Goal: Information Seeking & Learning: Learn about a topic

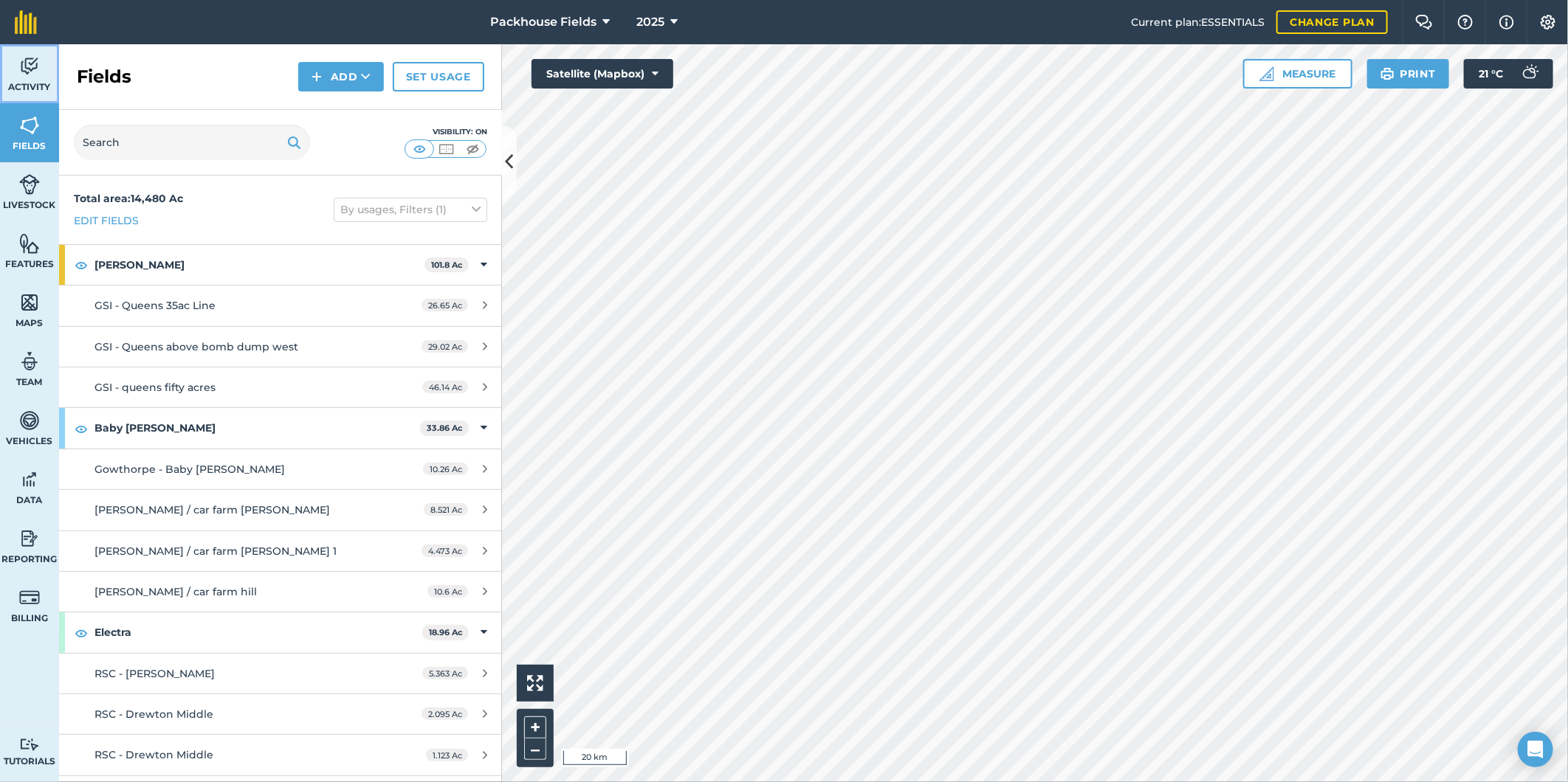
click at [44, 77] on link "Activity" at bounding box center [30, 74] width 59 height 59
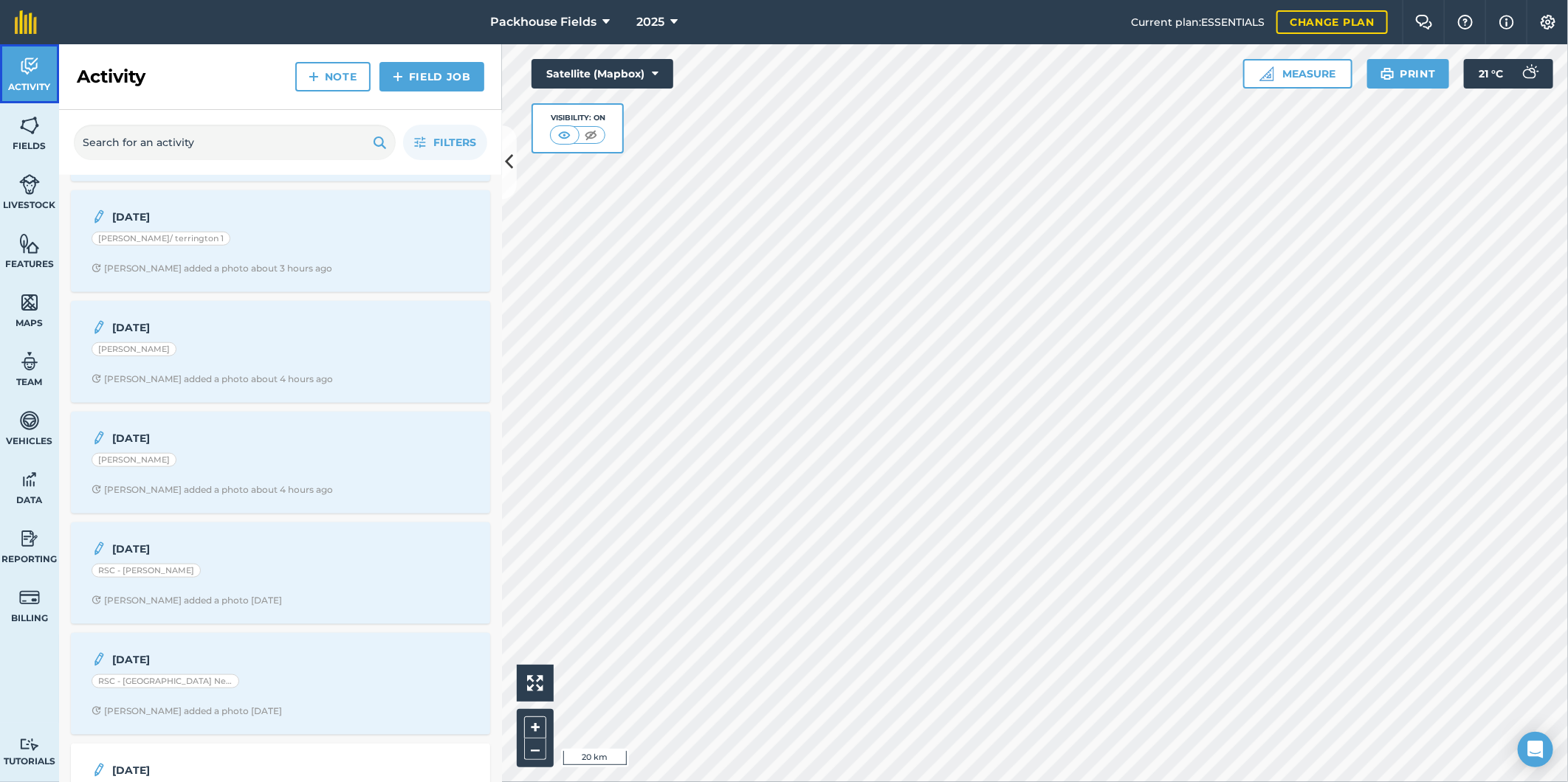
scroll to position [874, 0]
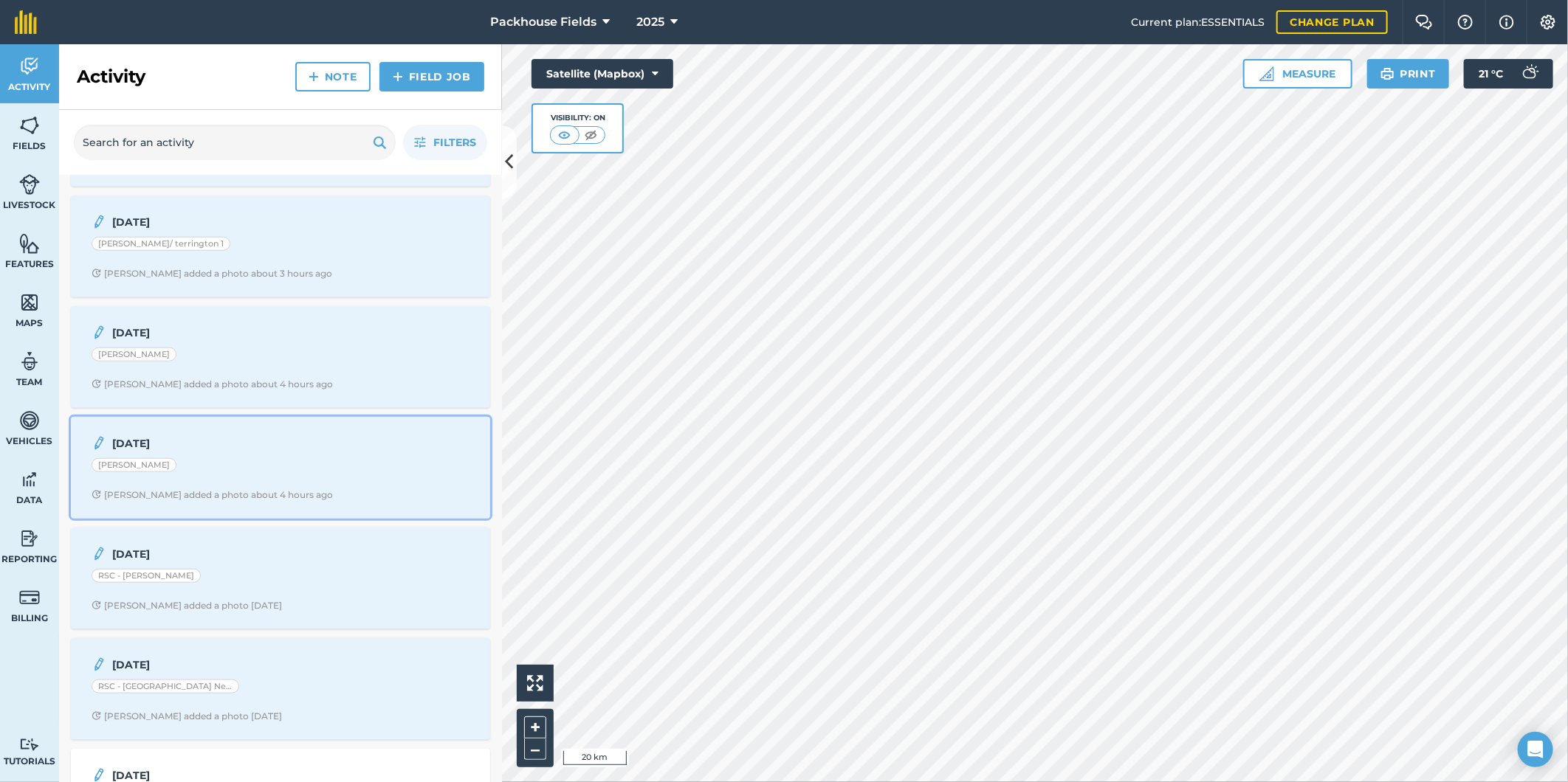
click at [334, 491] on div "[DATE] [PERSON_NAME] - [PERSON_NAME] added a photo about 4 hours ago" at bounding box center [280, 467] width 401 height 84
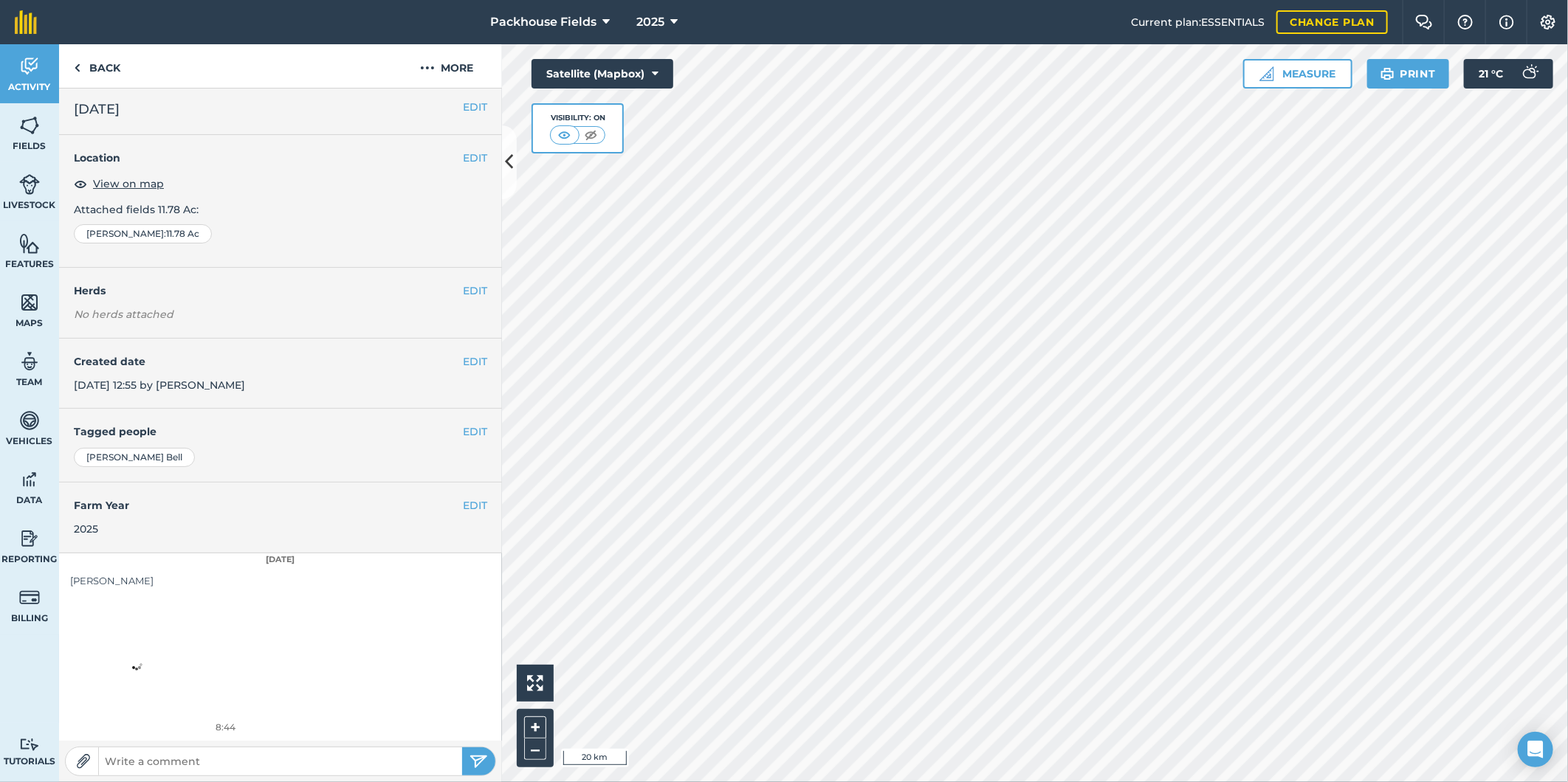
scroll to position [5, 0]
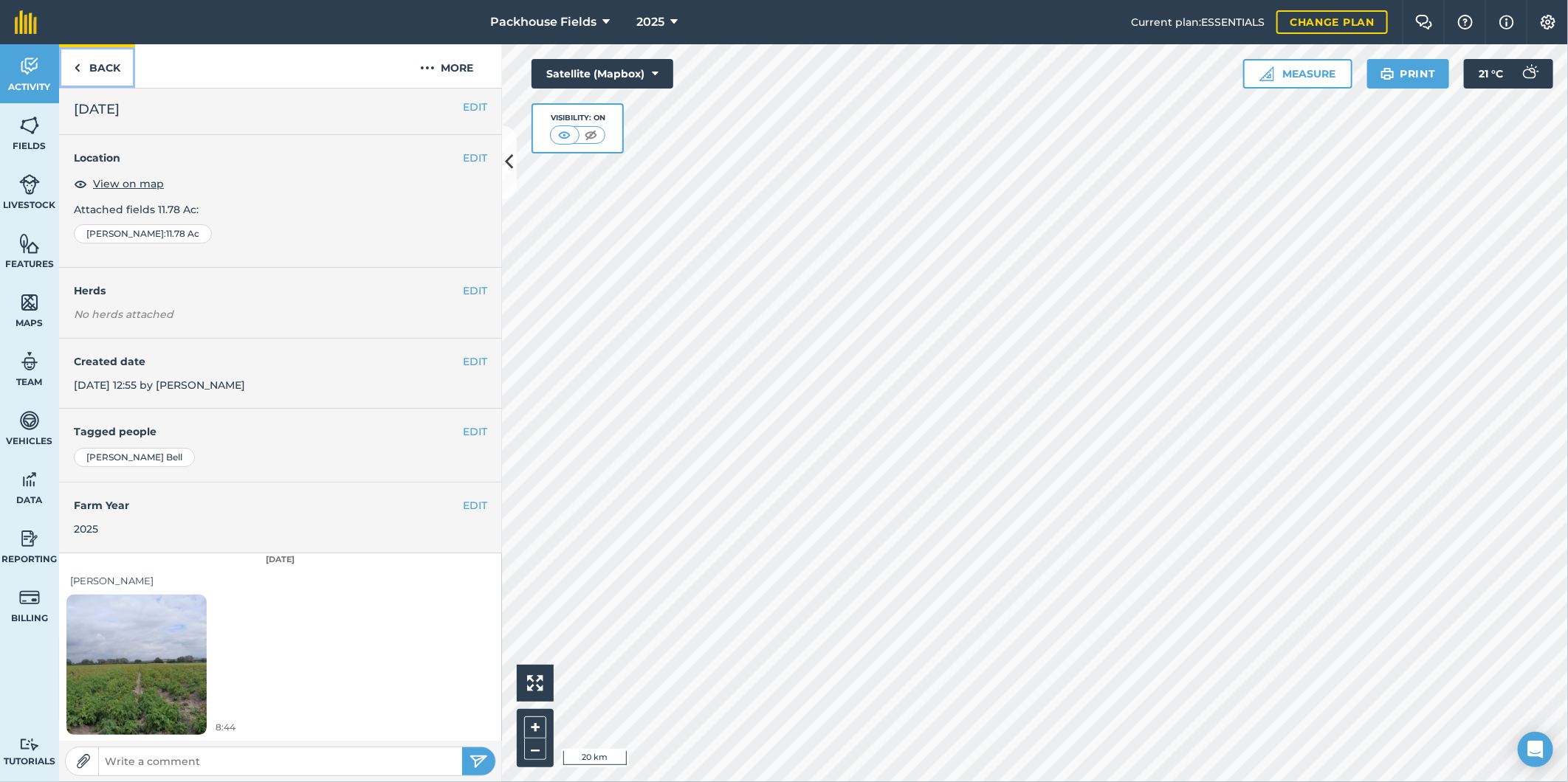
click at [119, 62] on link "Back" at bounding box center [97, 66] width 76 height 43
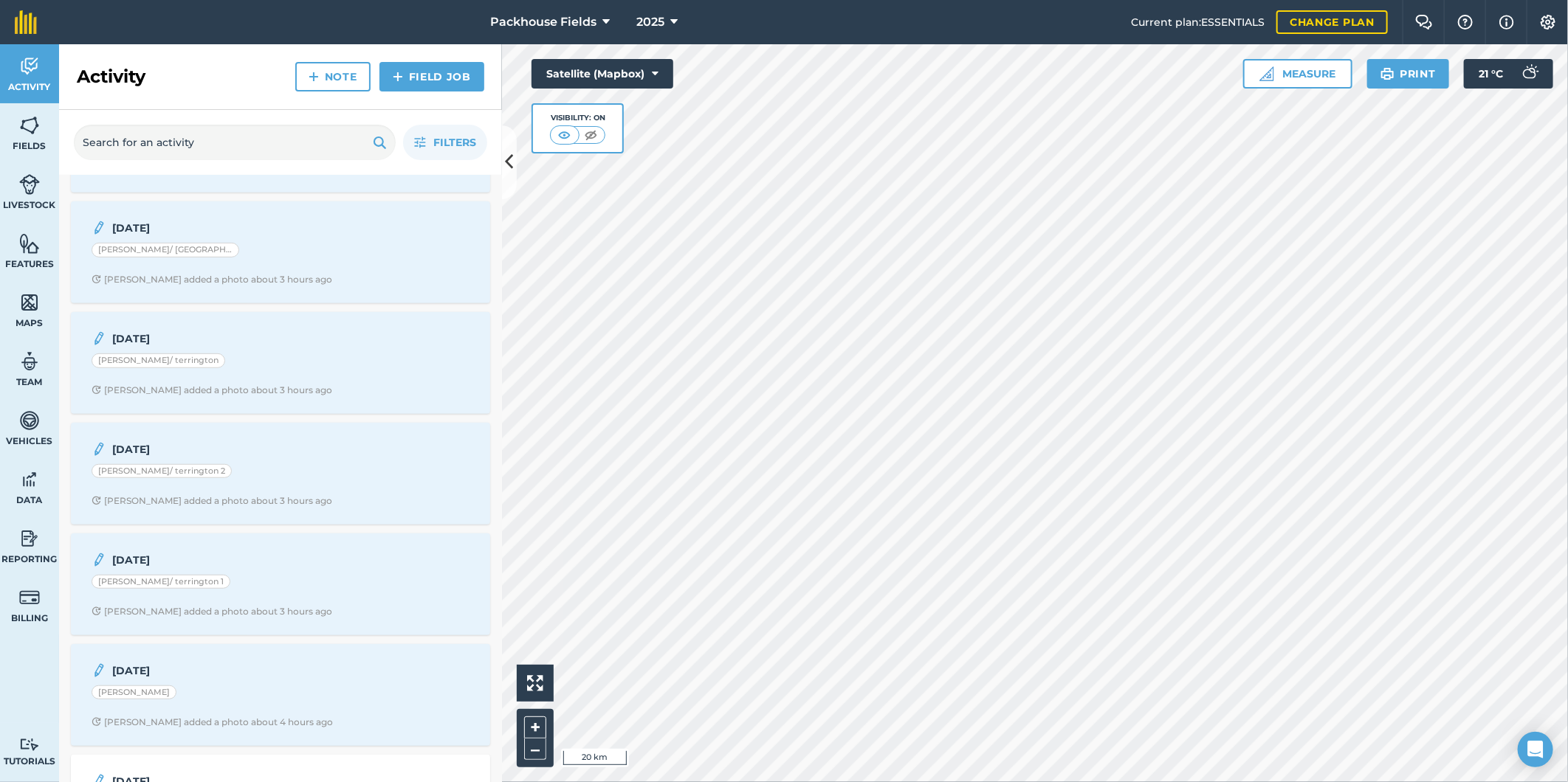
scroll to position [573, 0]
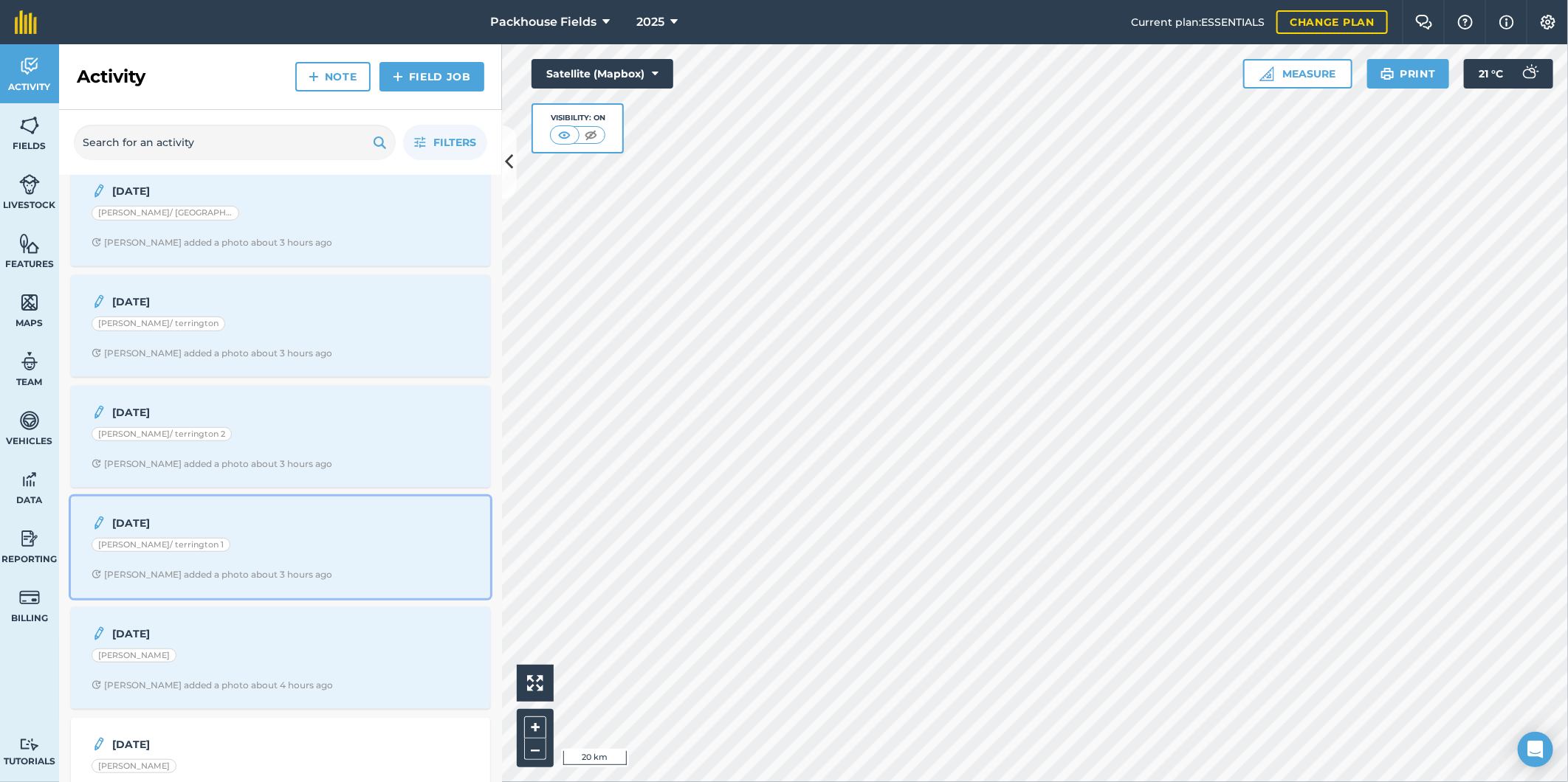
click at [281, 542] on div "[PERSON_NAME]/ terrington 1" at bounding box center [280, 547] width 378 height 19
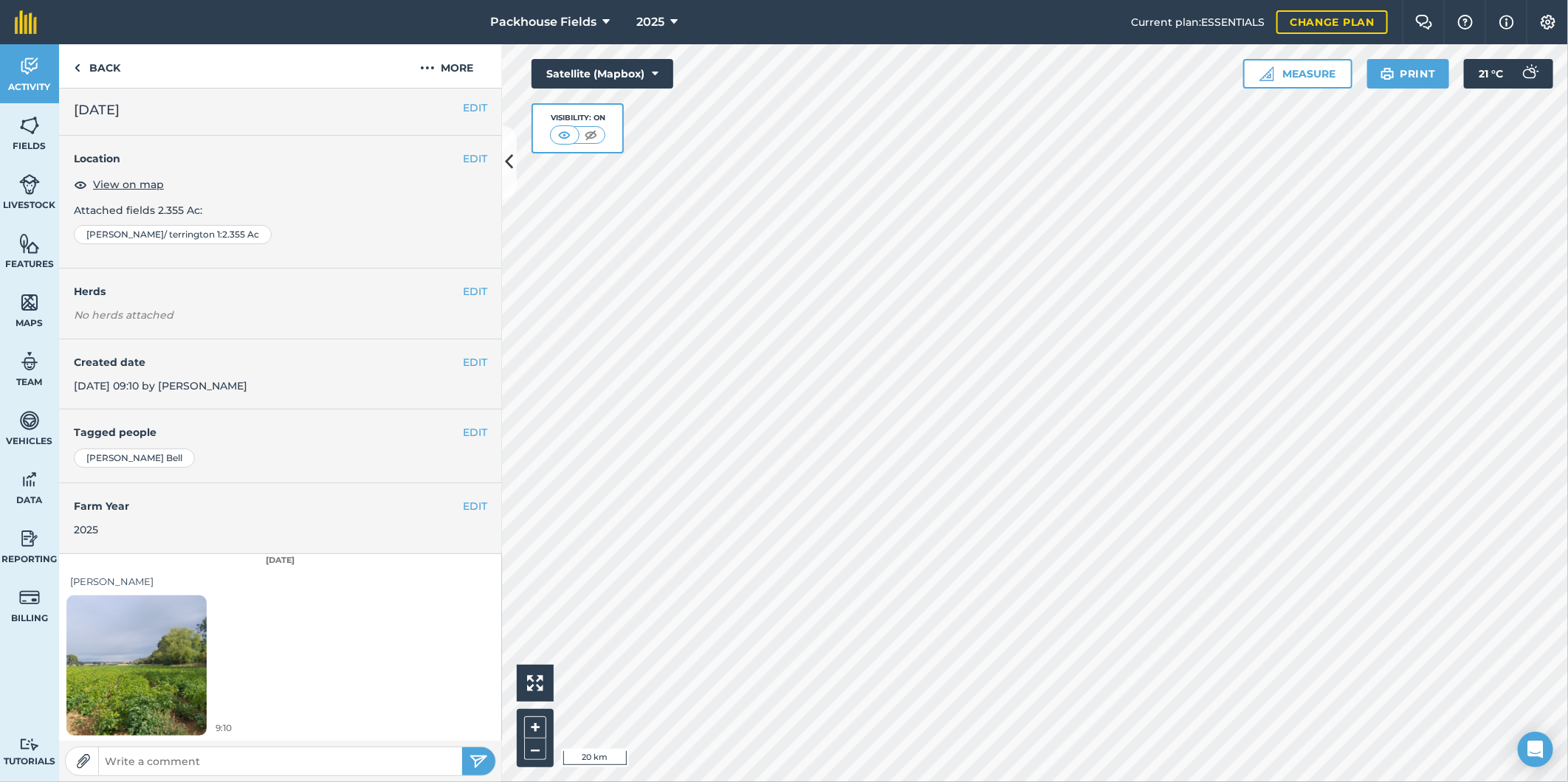
scroll to position [5, 0]
click at [114, 64] on link "Back" at bounding box center [97, 66] width 76 height 43
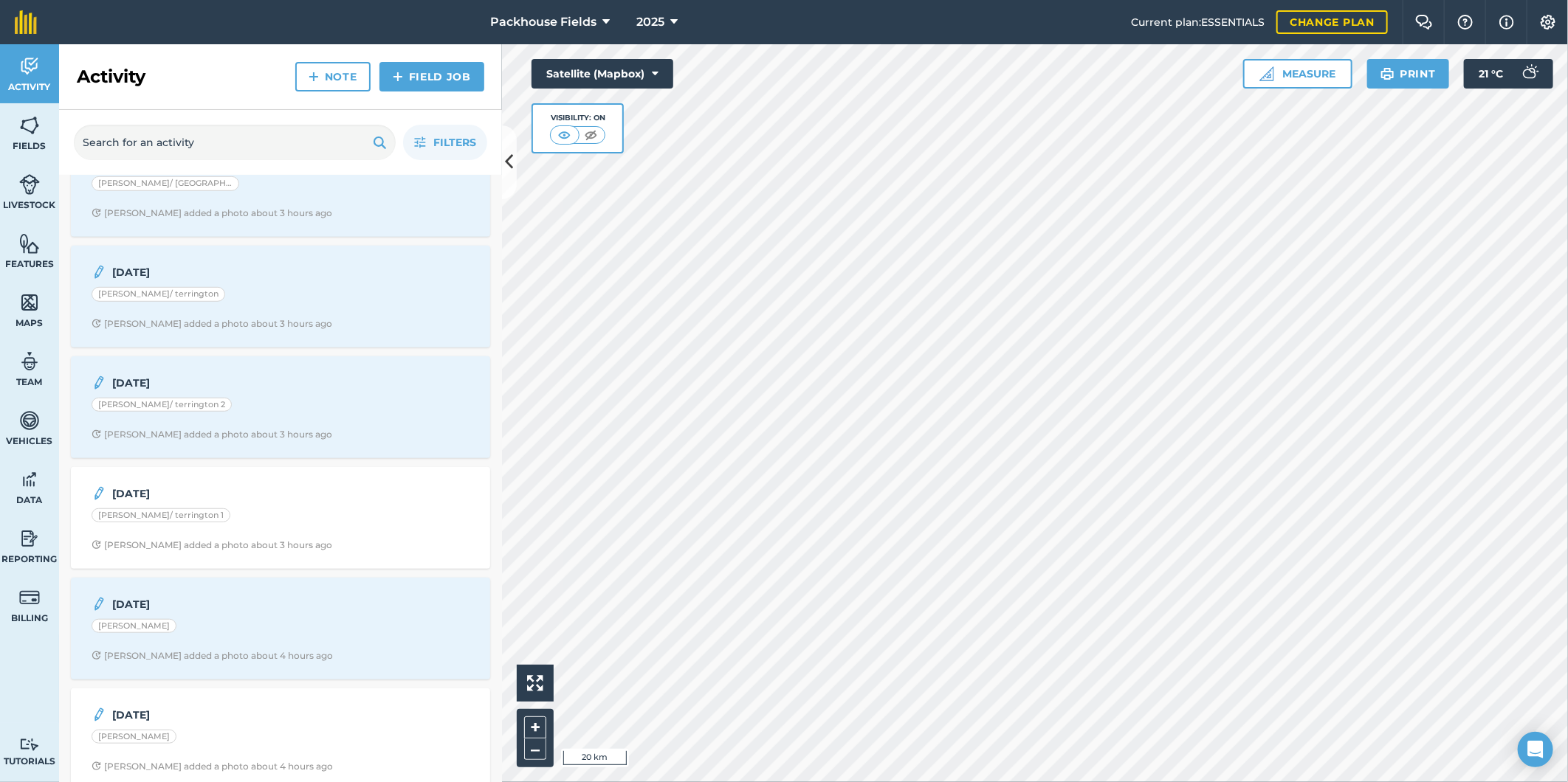
scroll to position [628, 0]
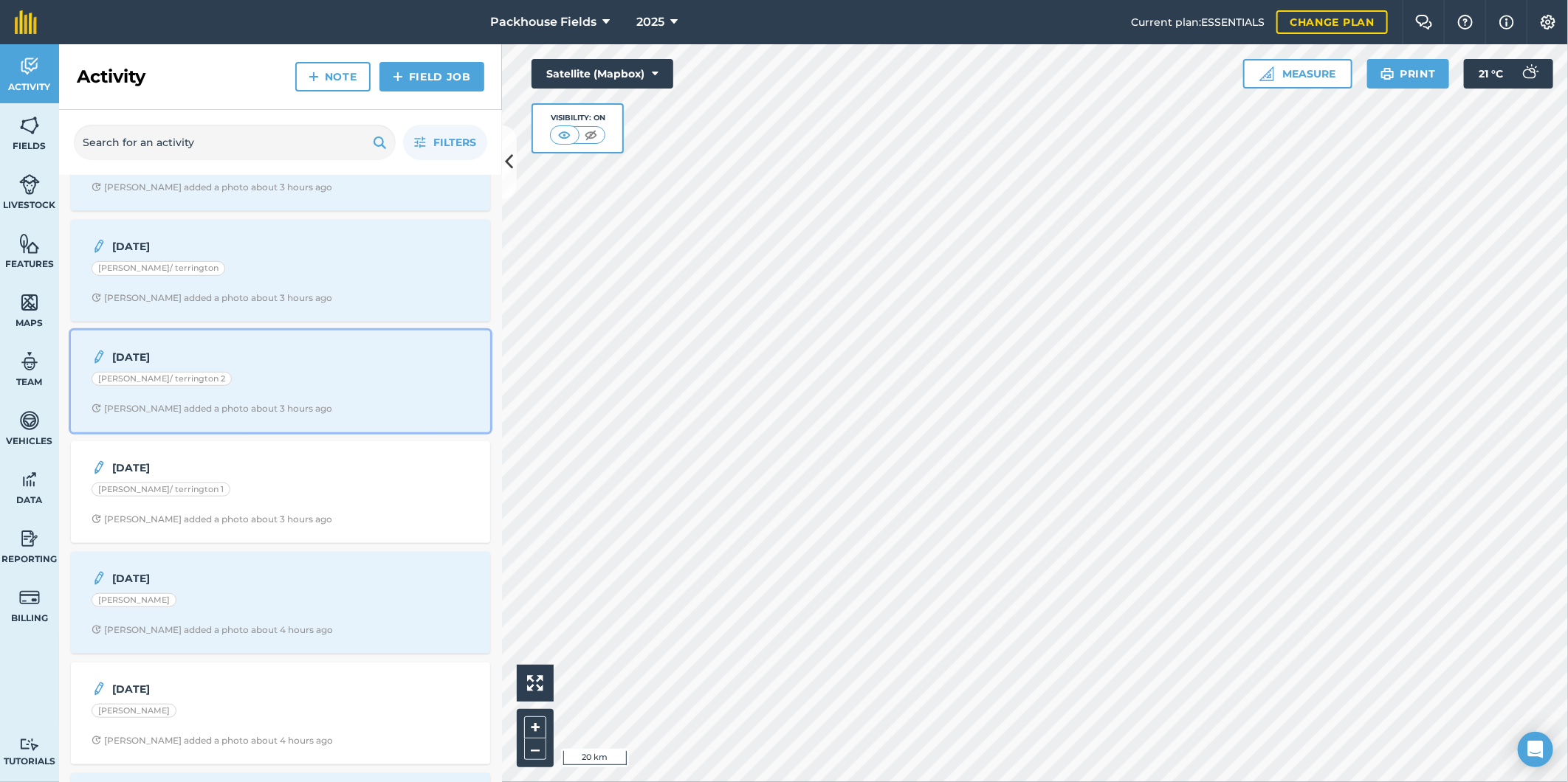
click at [259, 380] on div "[PERSON_NAME]/ terrington 2" at bounding box center [280, 382] width 378 height 19
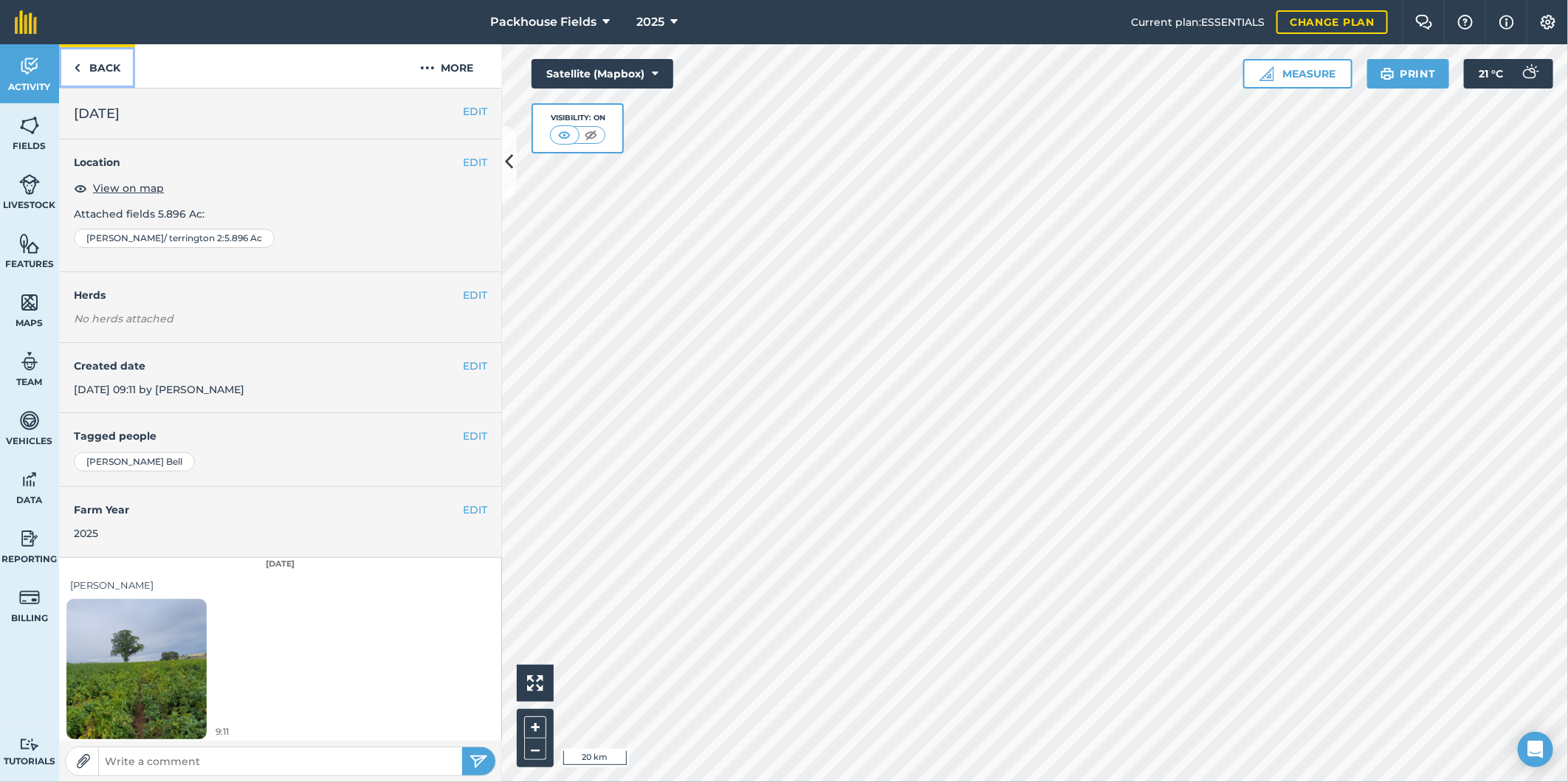
click at [98, 63] on link "Back" at bounding box center [97, 66] width 76 height 43
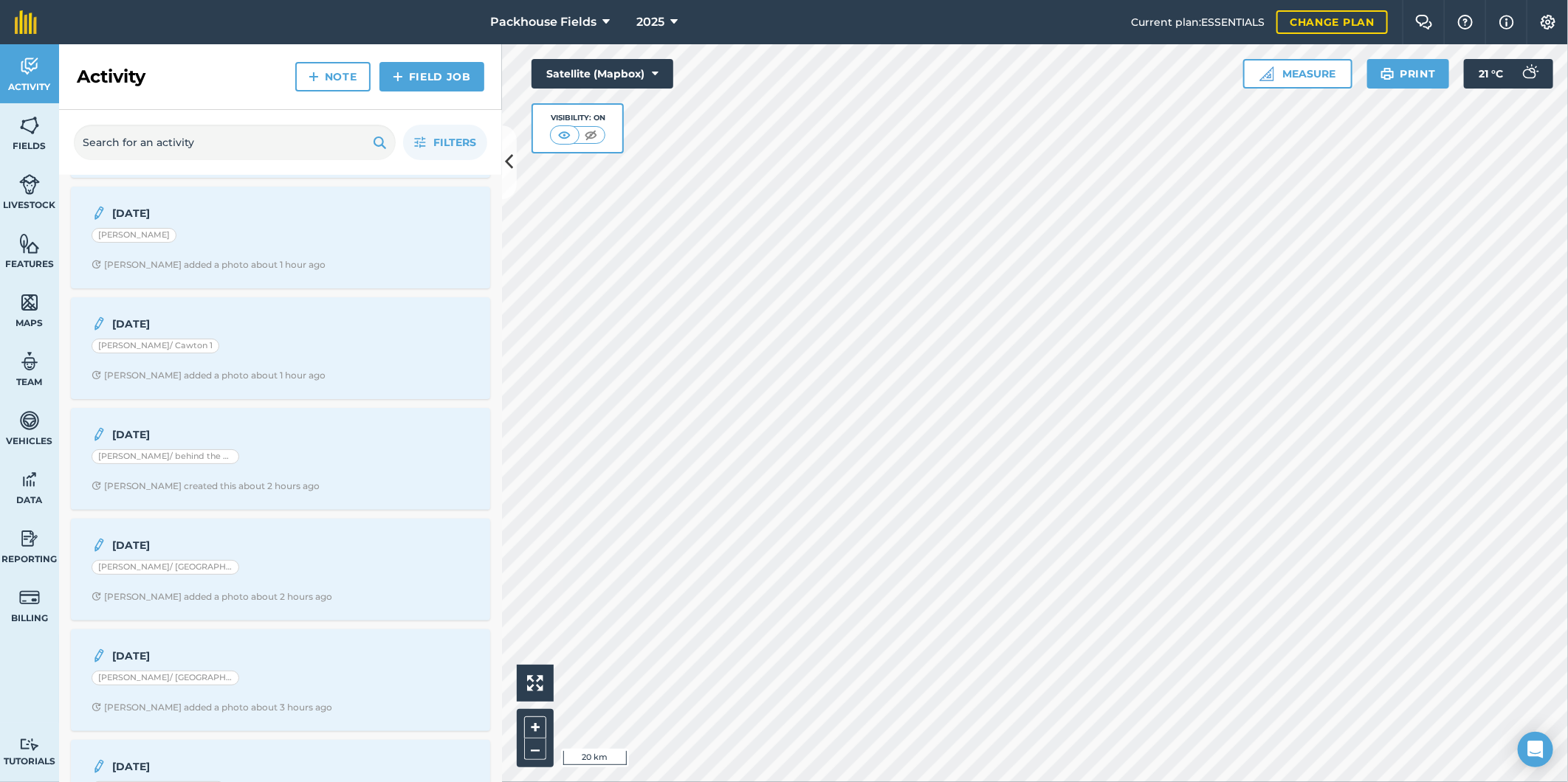
scroll to position [273, 0]
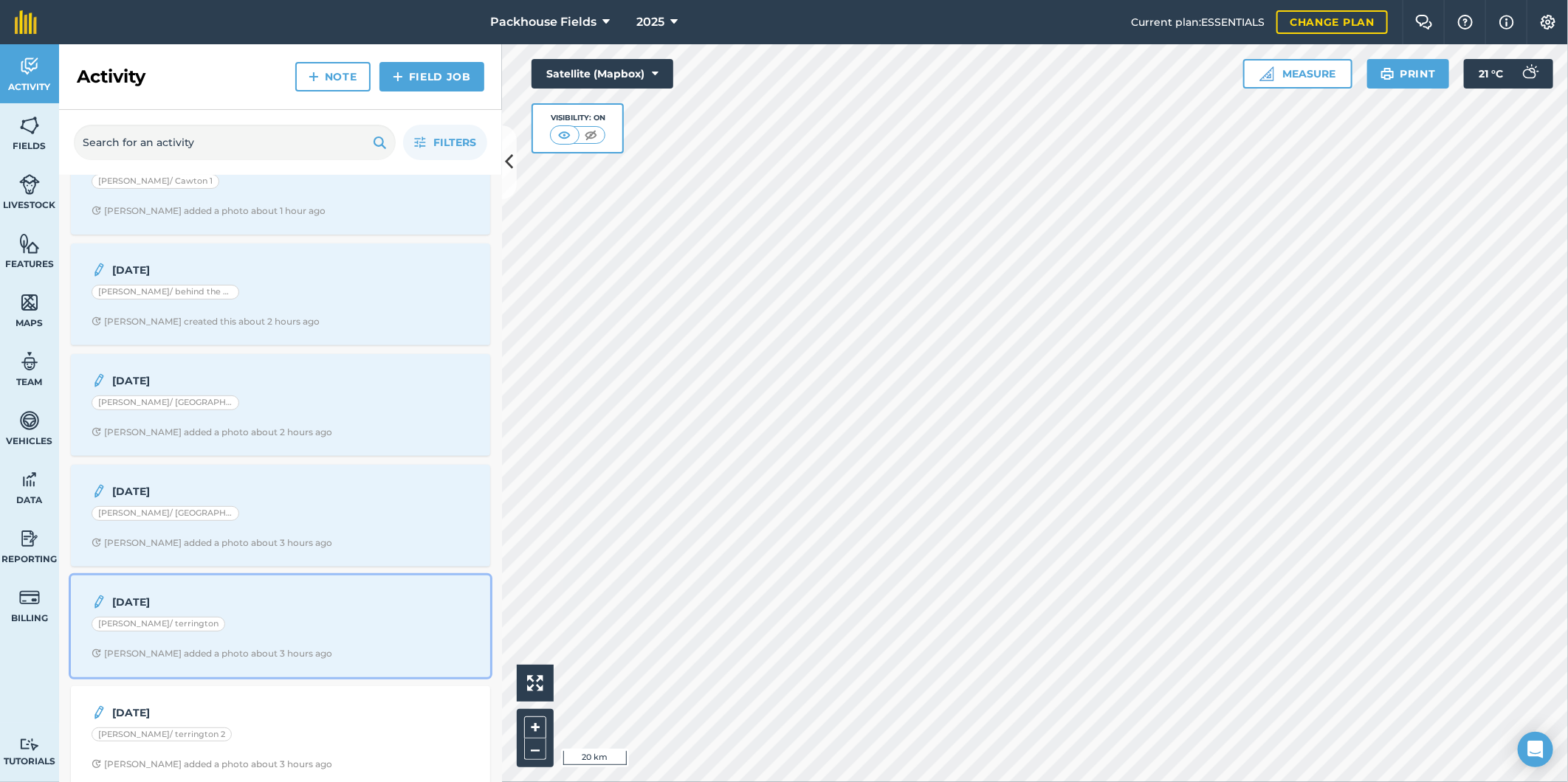
click at [275, 598] on strong "[DATE]" at bounding box center [229, 602] width 234 height 16
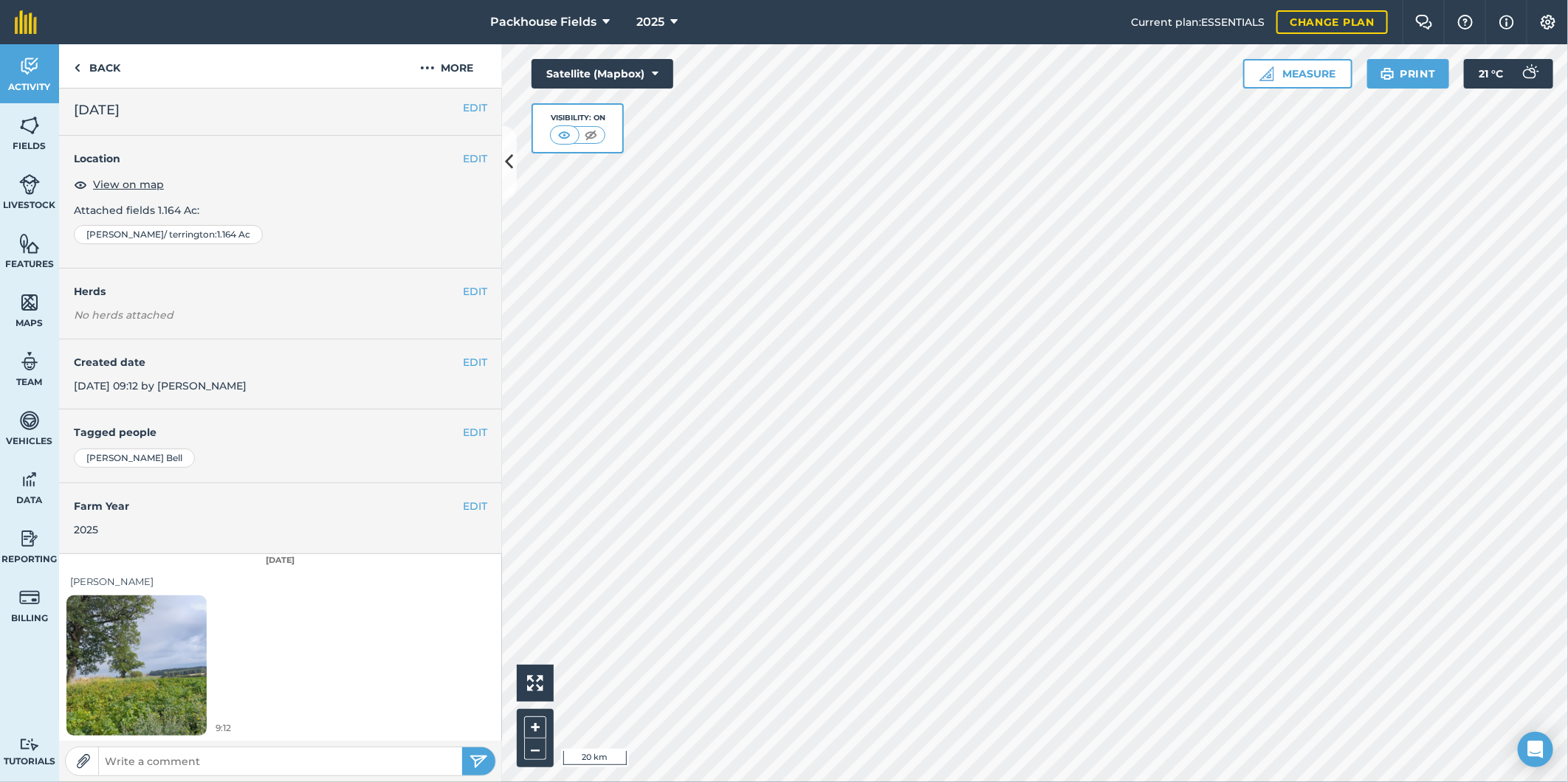
scroll to position [5, 0]
click at [101, 70] on link "Back" at bounding box center [97, 66] width 76 height 43
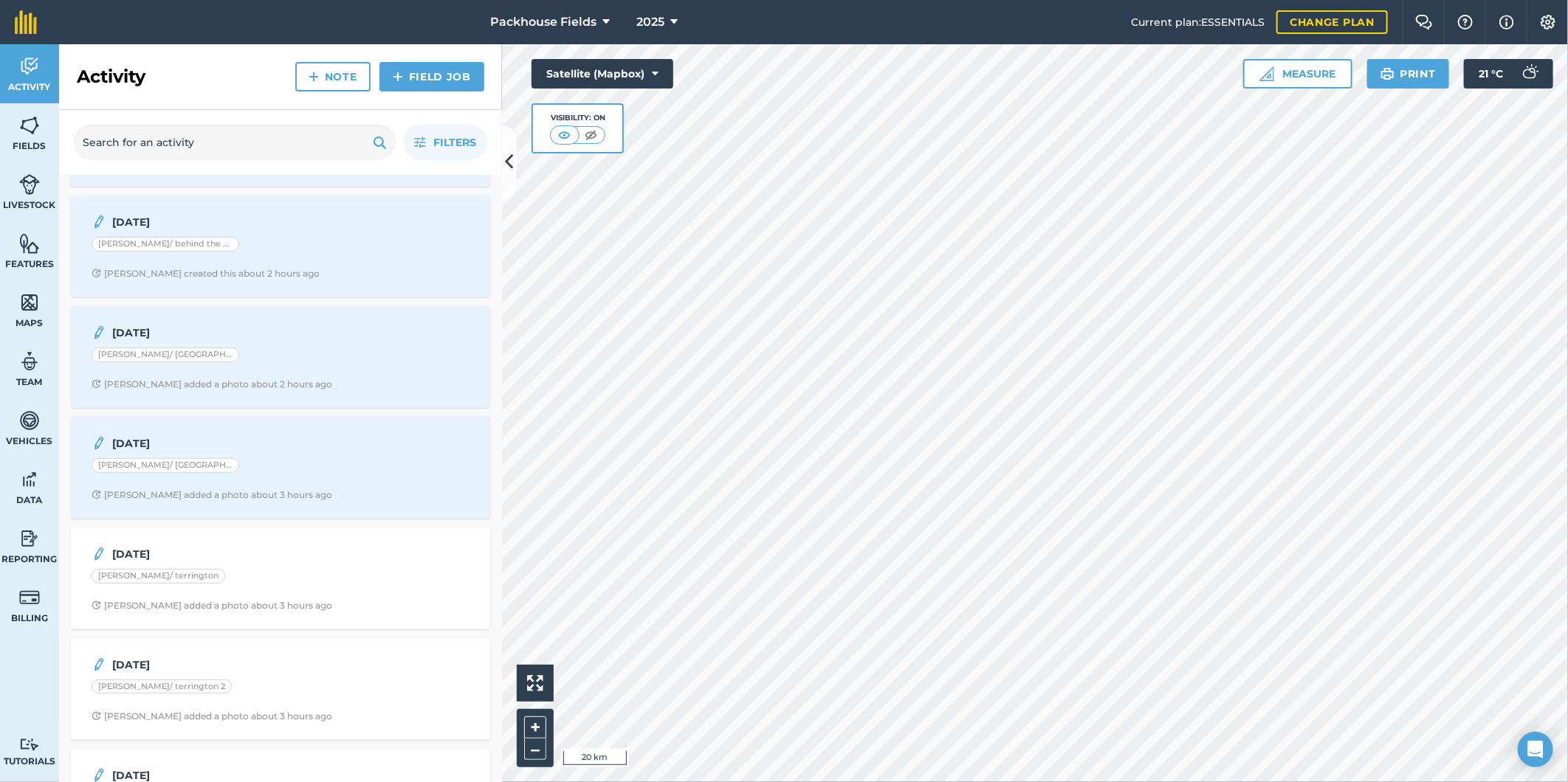
scroll to position [327, 0]
click at [299, 462] on div "[PERSON_NAME]/ [GEOGRAPHIC_DATA]" at bounding box center [280, 461] width 378 height 19
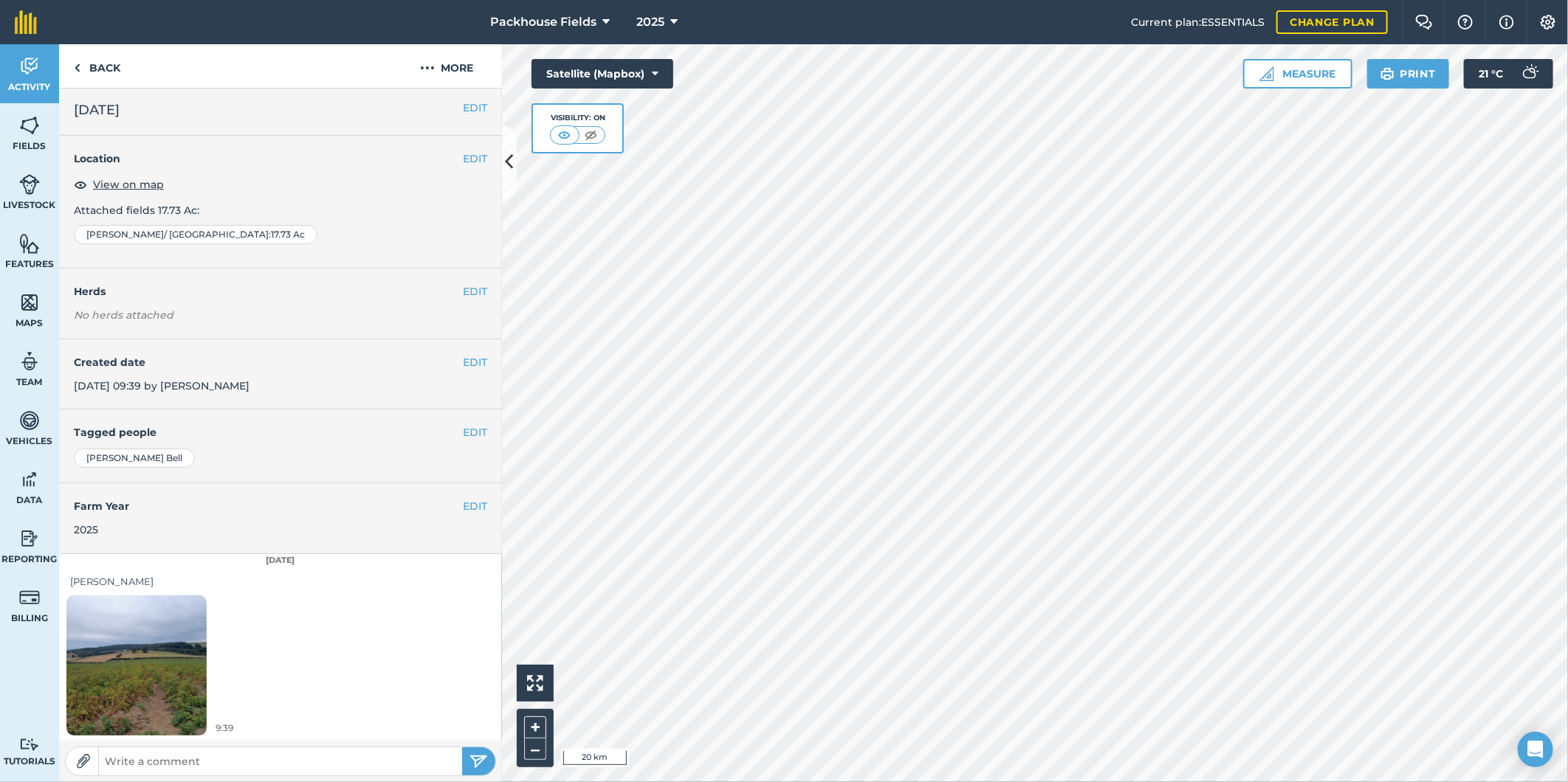
scroll to position [5, 0]
click at [108, 62] on link "Back" at bounding box center [97, 66] width 76 height 43
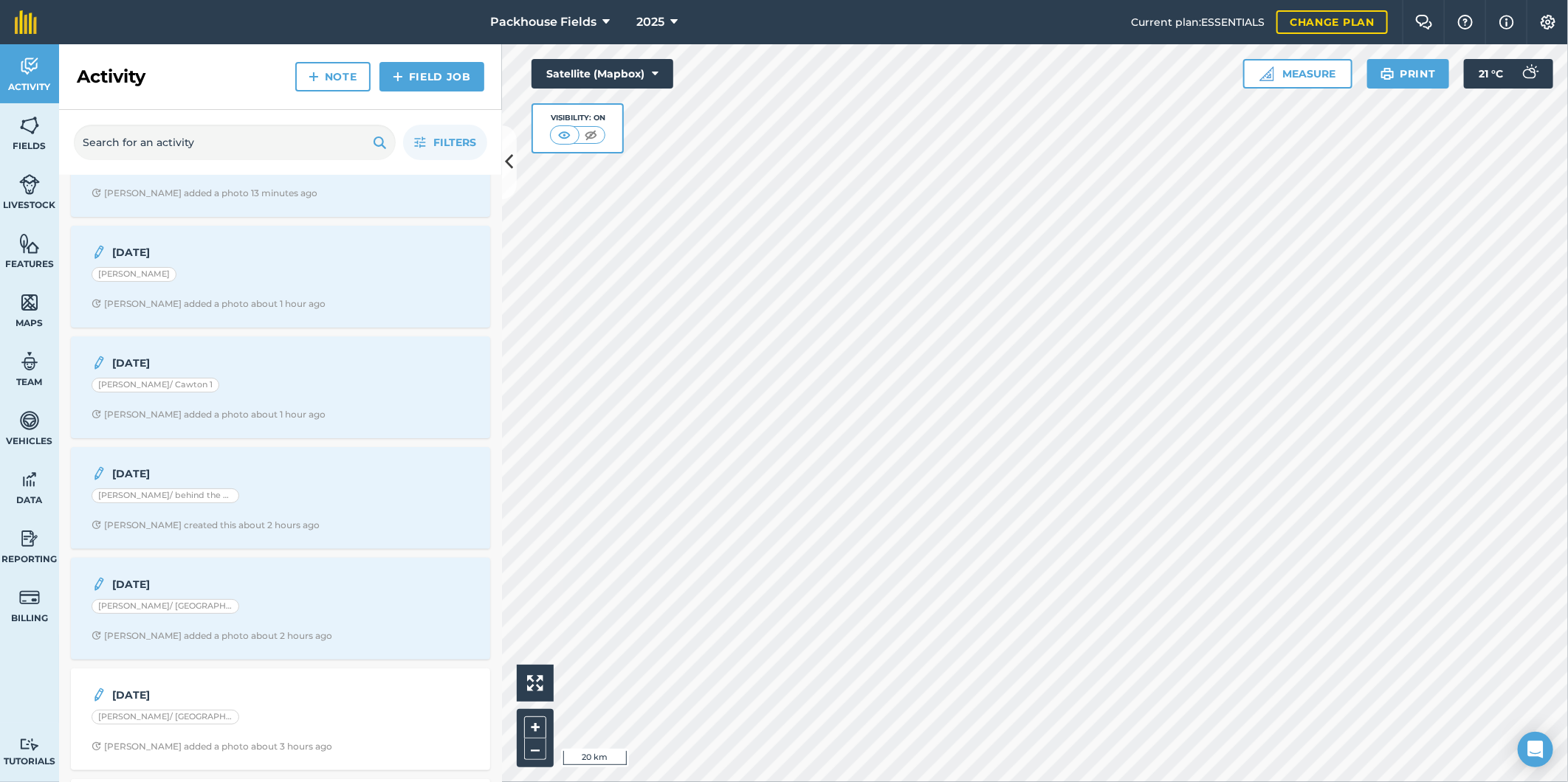
scroll to position [190, 0]
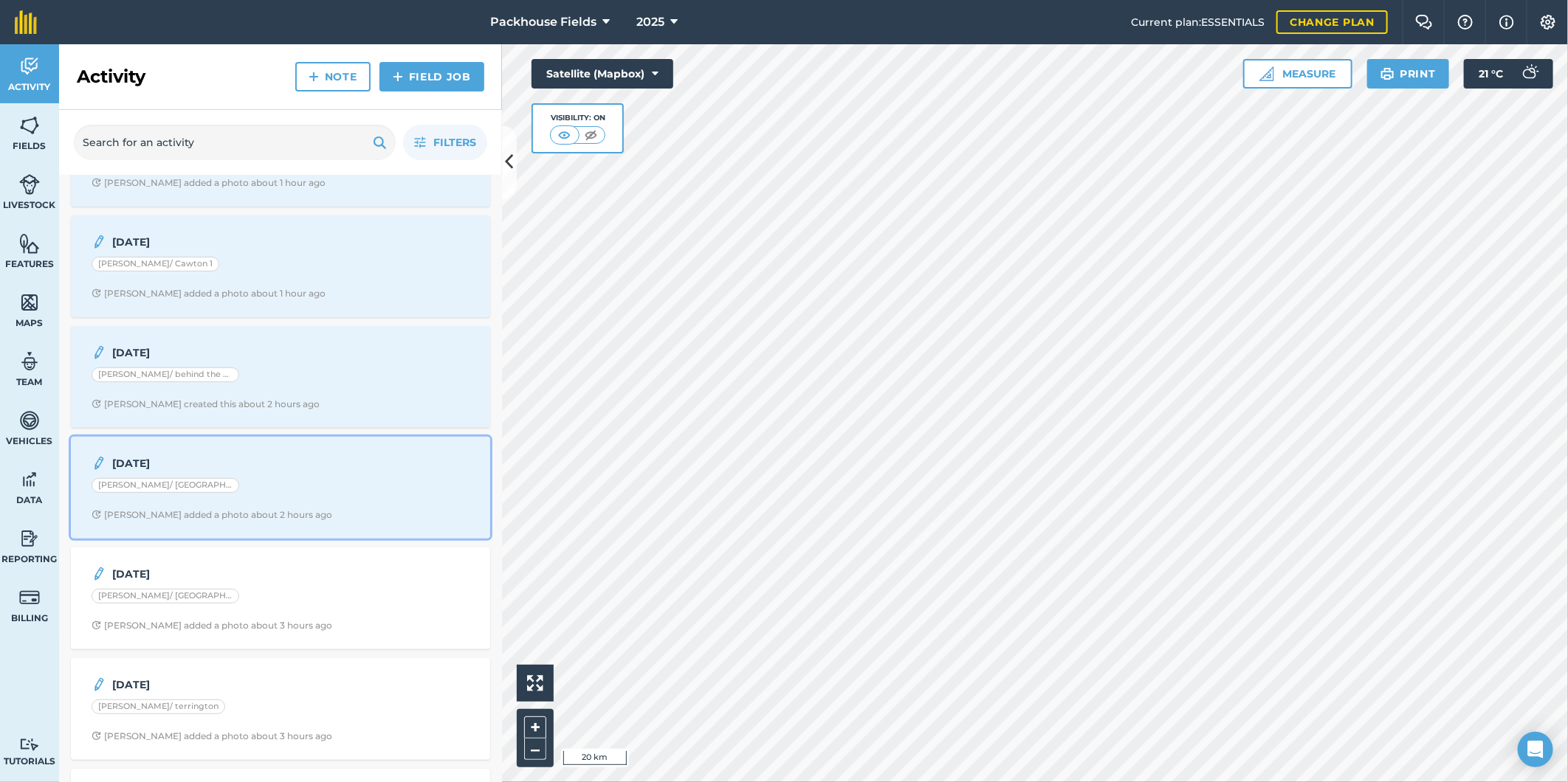
click at [255, 499] on div "[DATE] [PERSON_NAME]/ [PERSON_NAME] added a photo about 2 hours ago" at bounding box center [280, 487] width 401 height 84
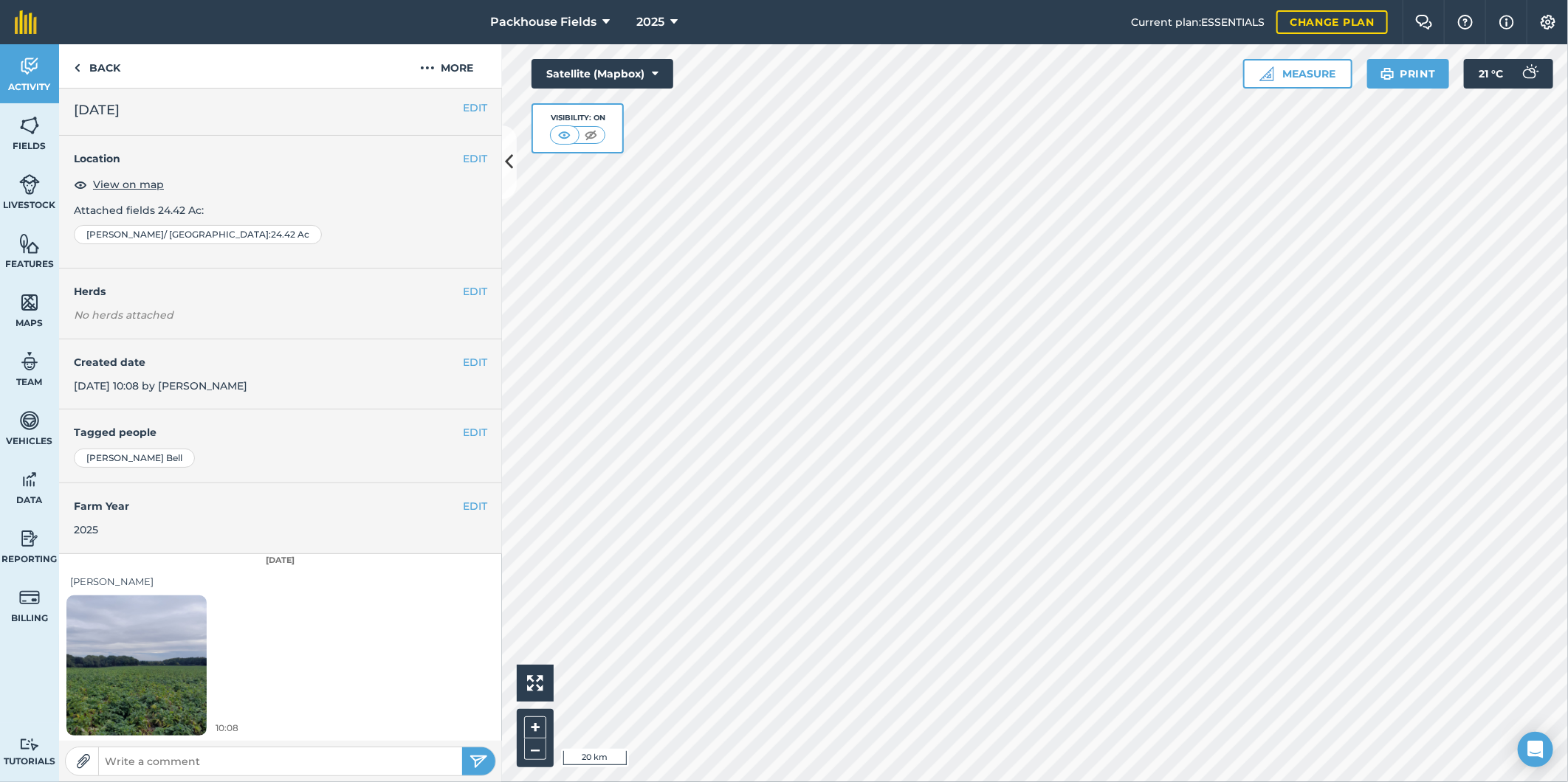
scroll to position [5, 0]
click at [94, 65] on link "Back" at bounding box center [97, 66] width 76 height 43
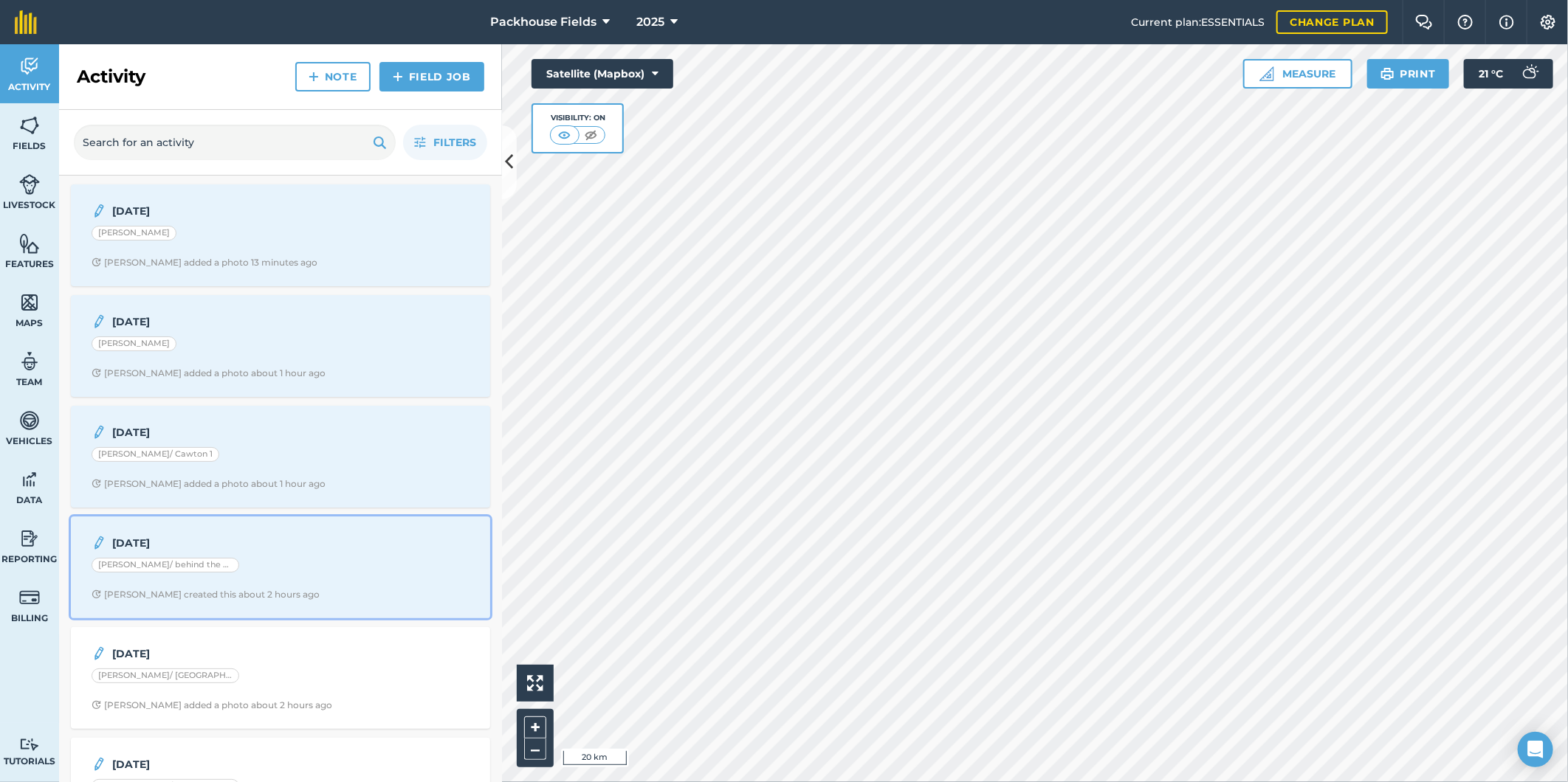
click at [294, 599] on span "[PERSON_NAME] created this about 2 hours ago" at bounding box center [280, 595] width 378 height 12
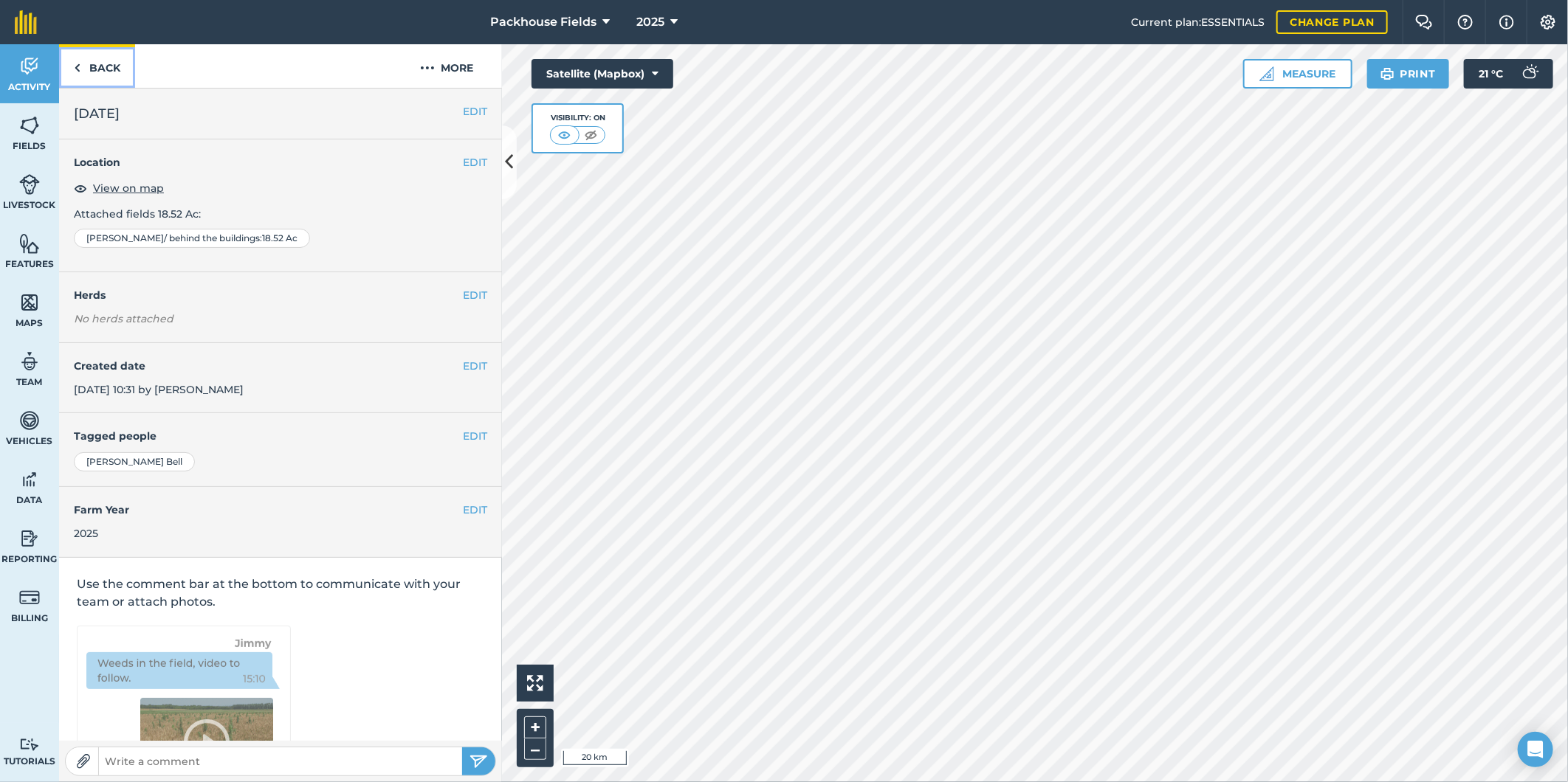
click at [94, 63] on link "Back" at bounding box center [97, 66] width 76 height 43
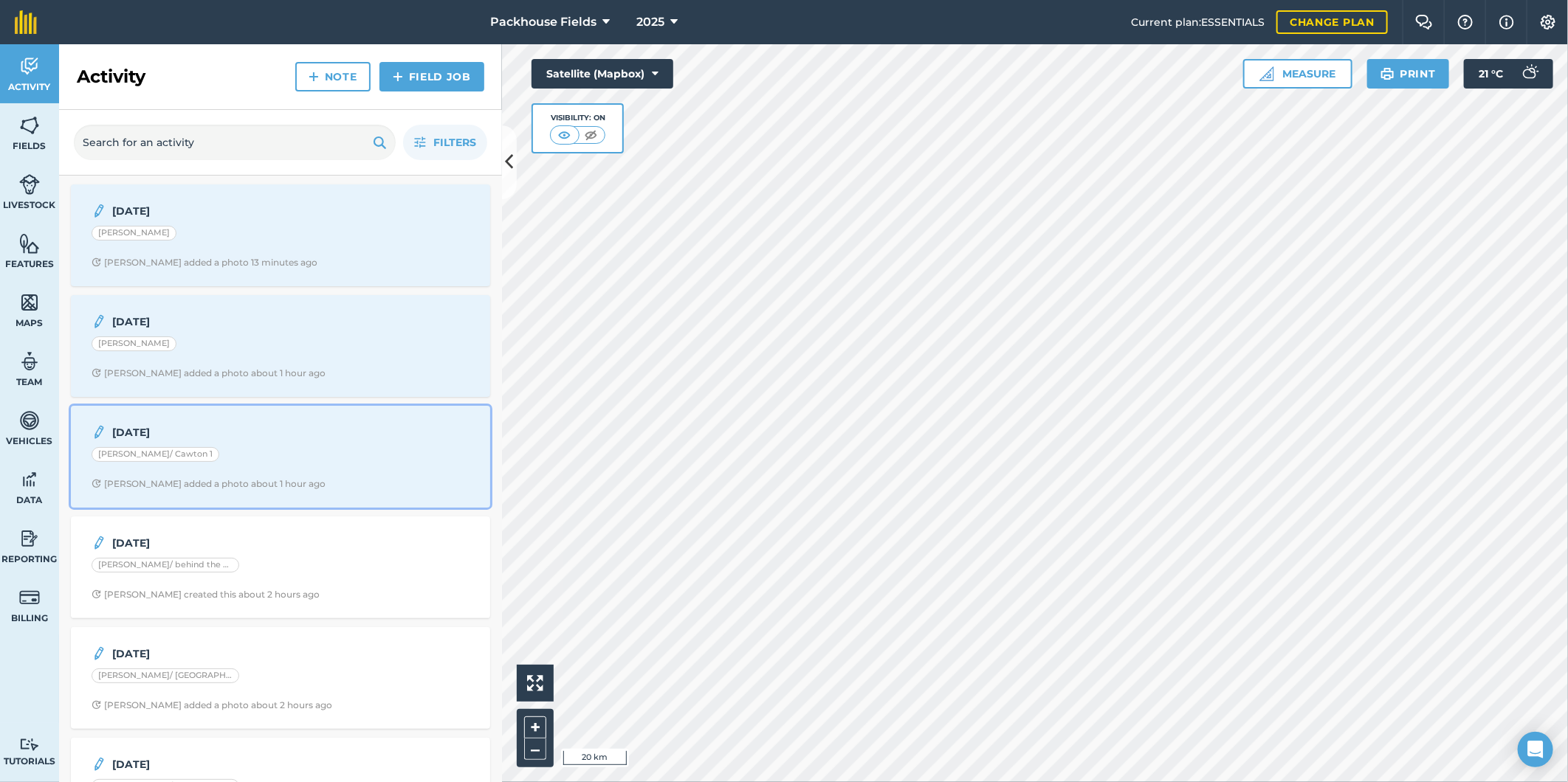
click at [296, 447] on div "[DATE] [PERSON_NAME]/ Cawton 1 [PERSON_NAME] added a photo about 1 hour ago" at bounding box center [280, 456] width 401 height 84
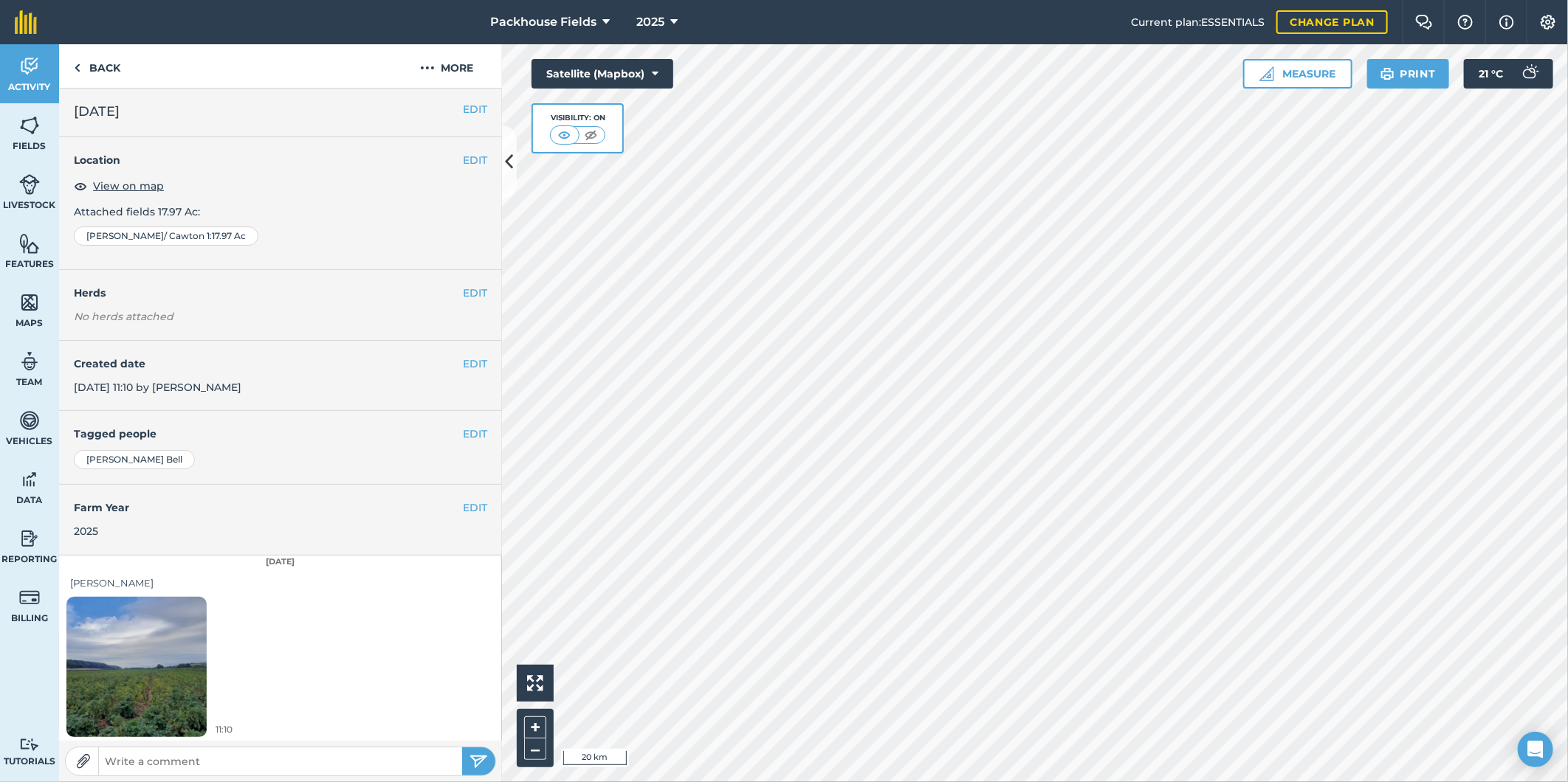
scroll to position [5, 0]
click at [115, 78] on link "Back" at bounding box center [97, 66] width 76 height 43
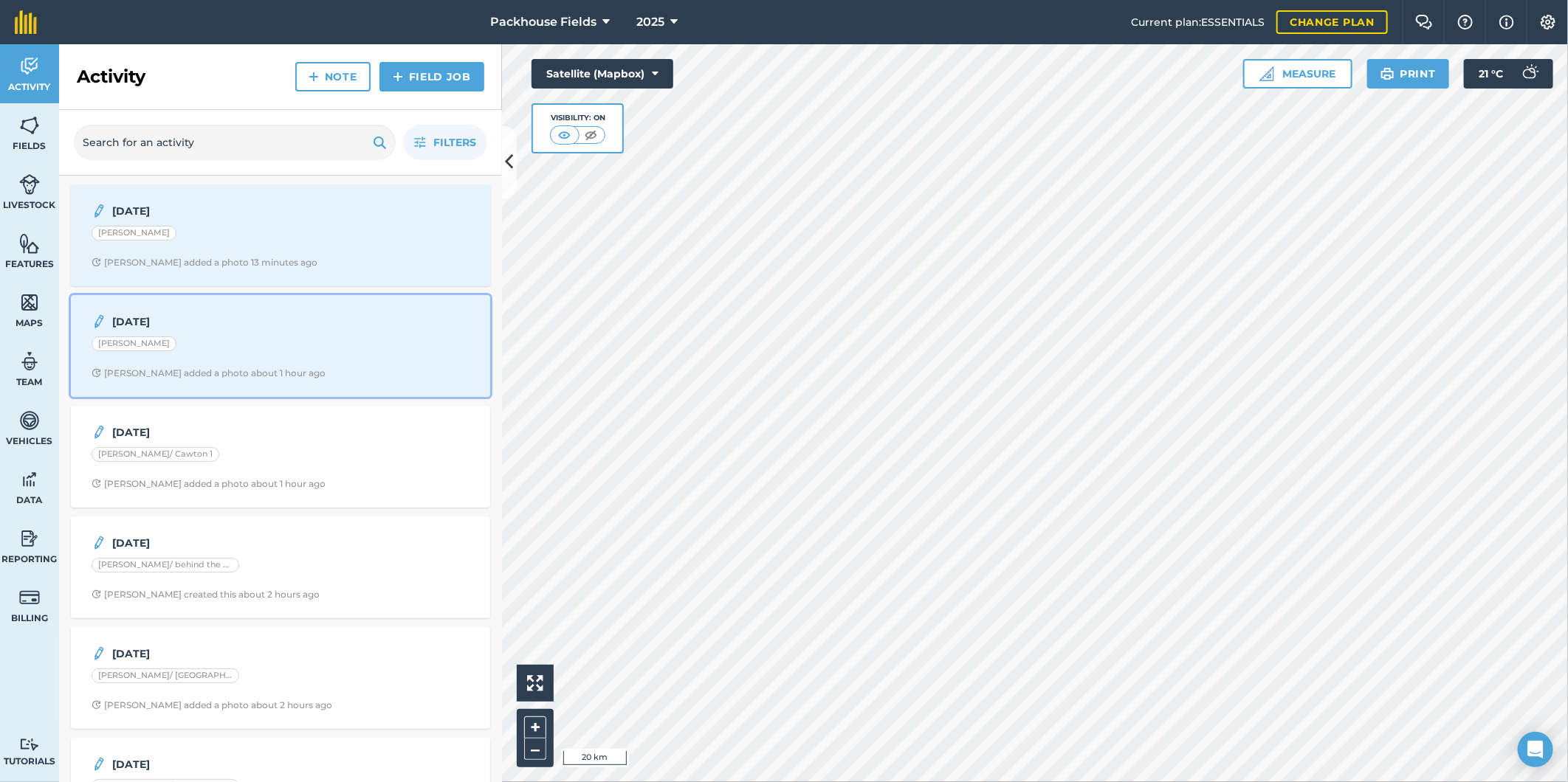
click at [231, 363] on div "[DATE] [PERSON_NAME] [PERSON_NAME] added a photo about 1 hour ago" at bounding box center [280, 346] width 401 height 84
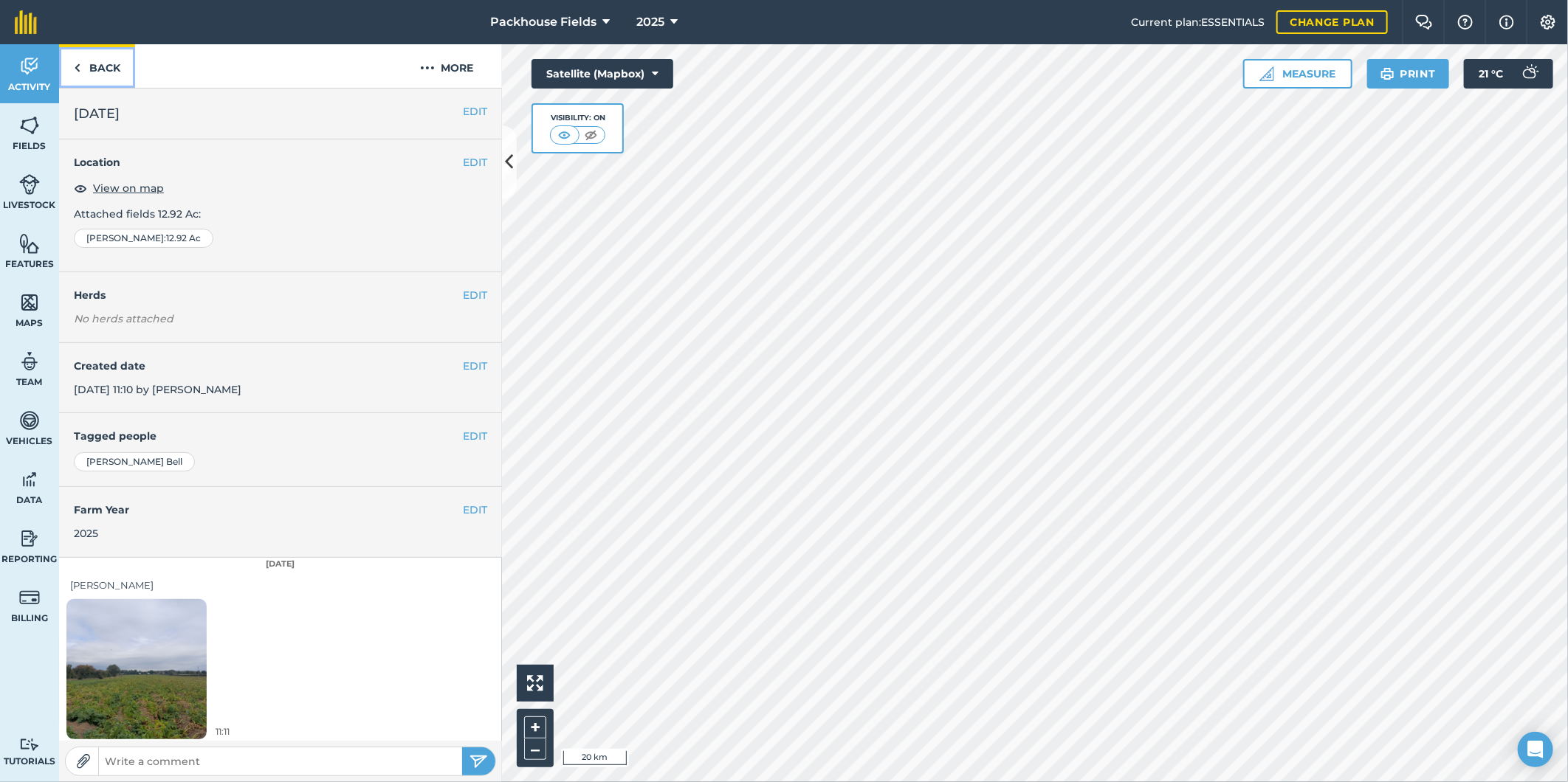
click at [94, 65] on link "Back" at bounding box center [97, 66] width 76 height 43
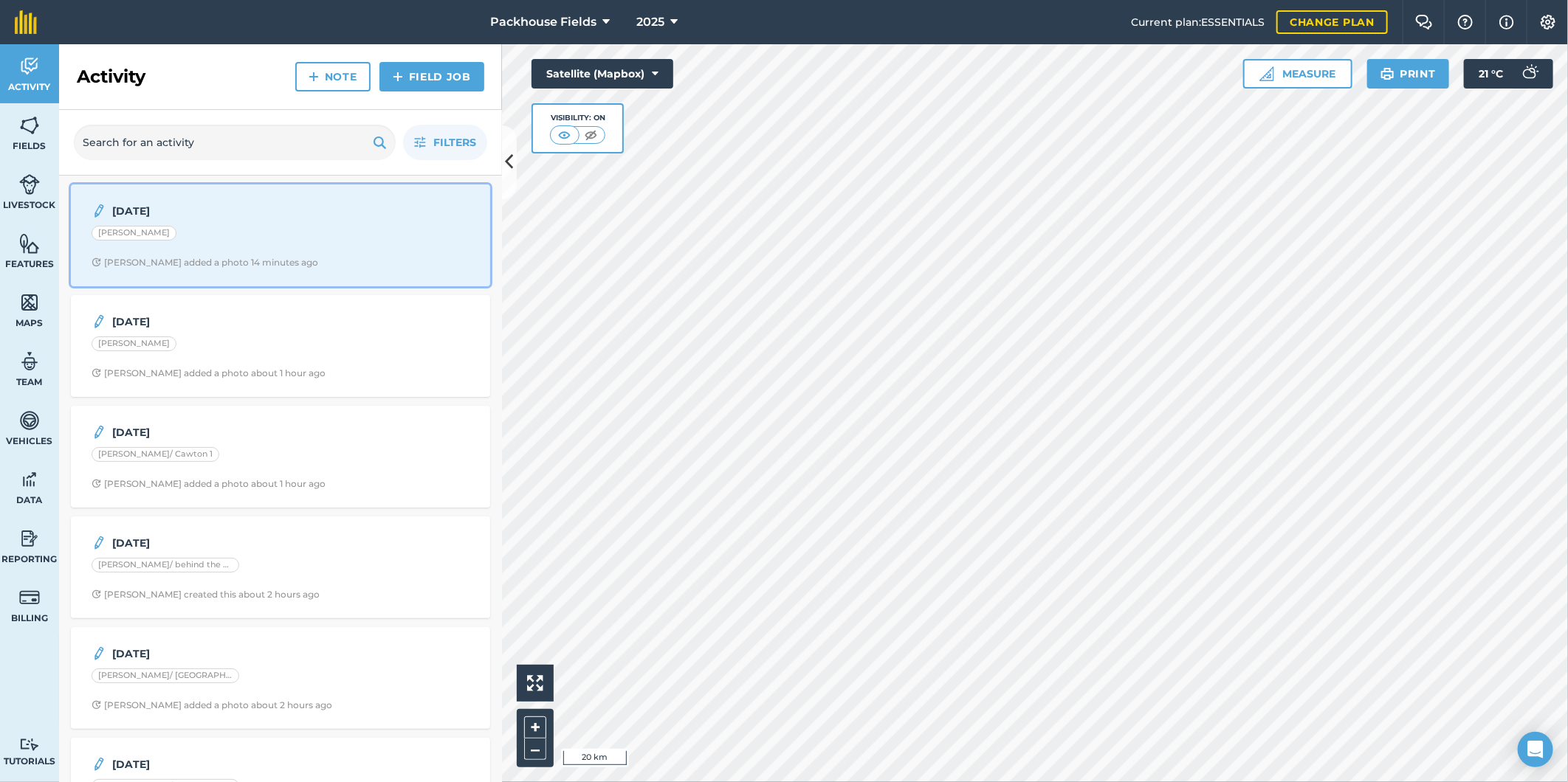
click at [252, 237] on div "[PERSON_NAME]" at bounding box center [280, 235] width 378 height 19
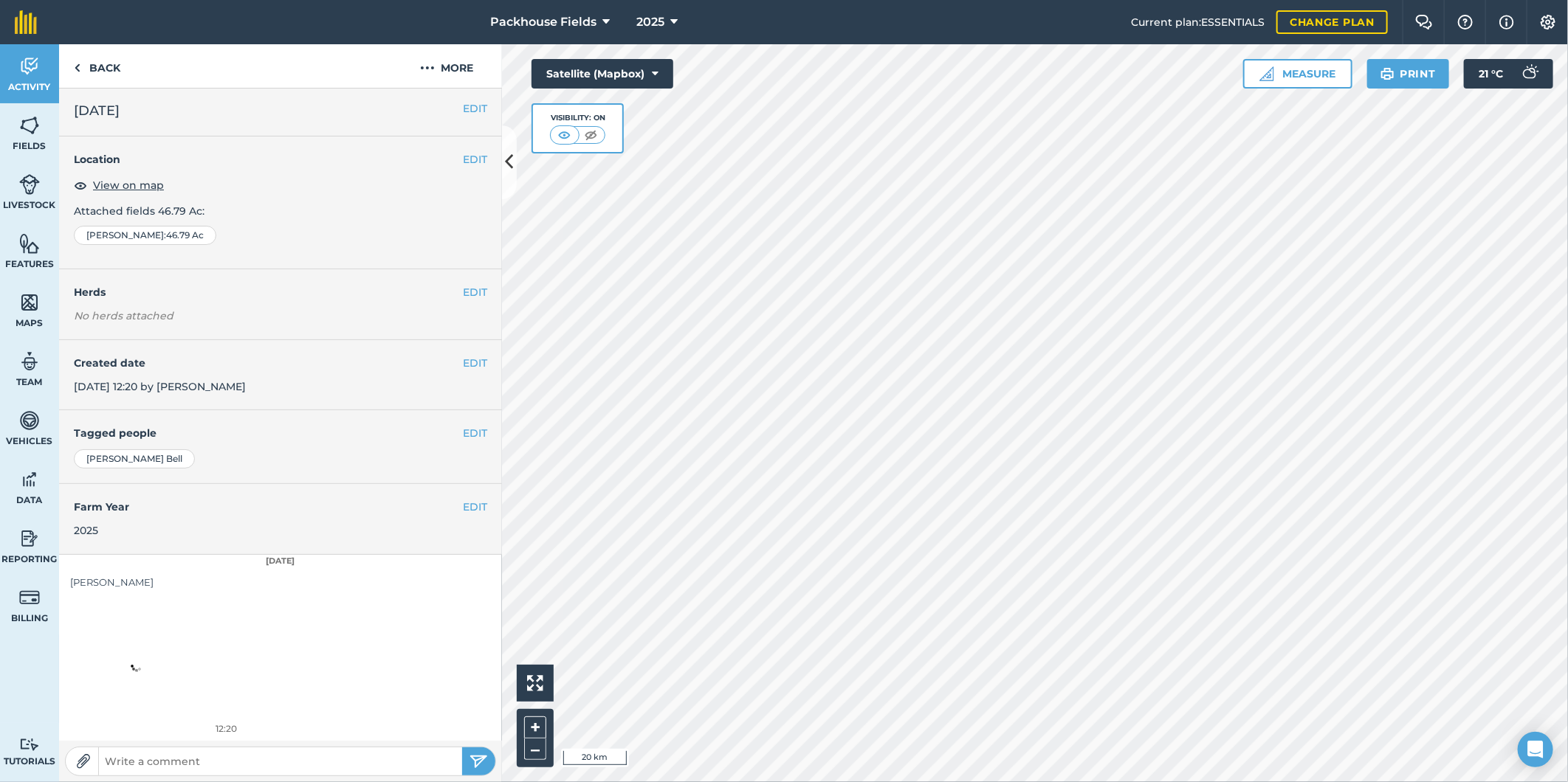
scroll to position [5, 0]
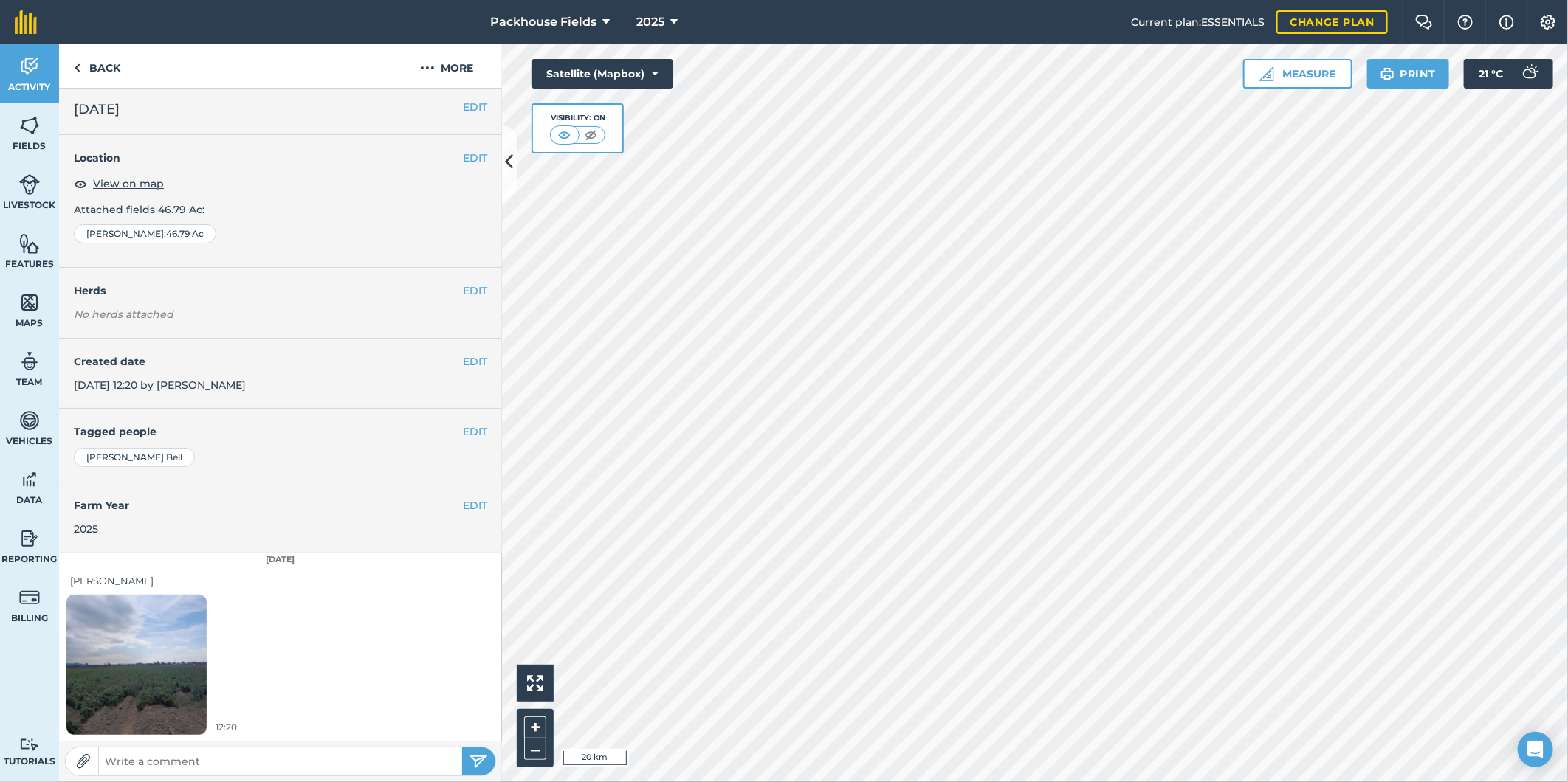
click at [170, 635] on img at bounding box center [136, 664] width 140 height 186
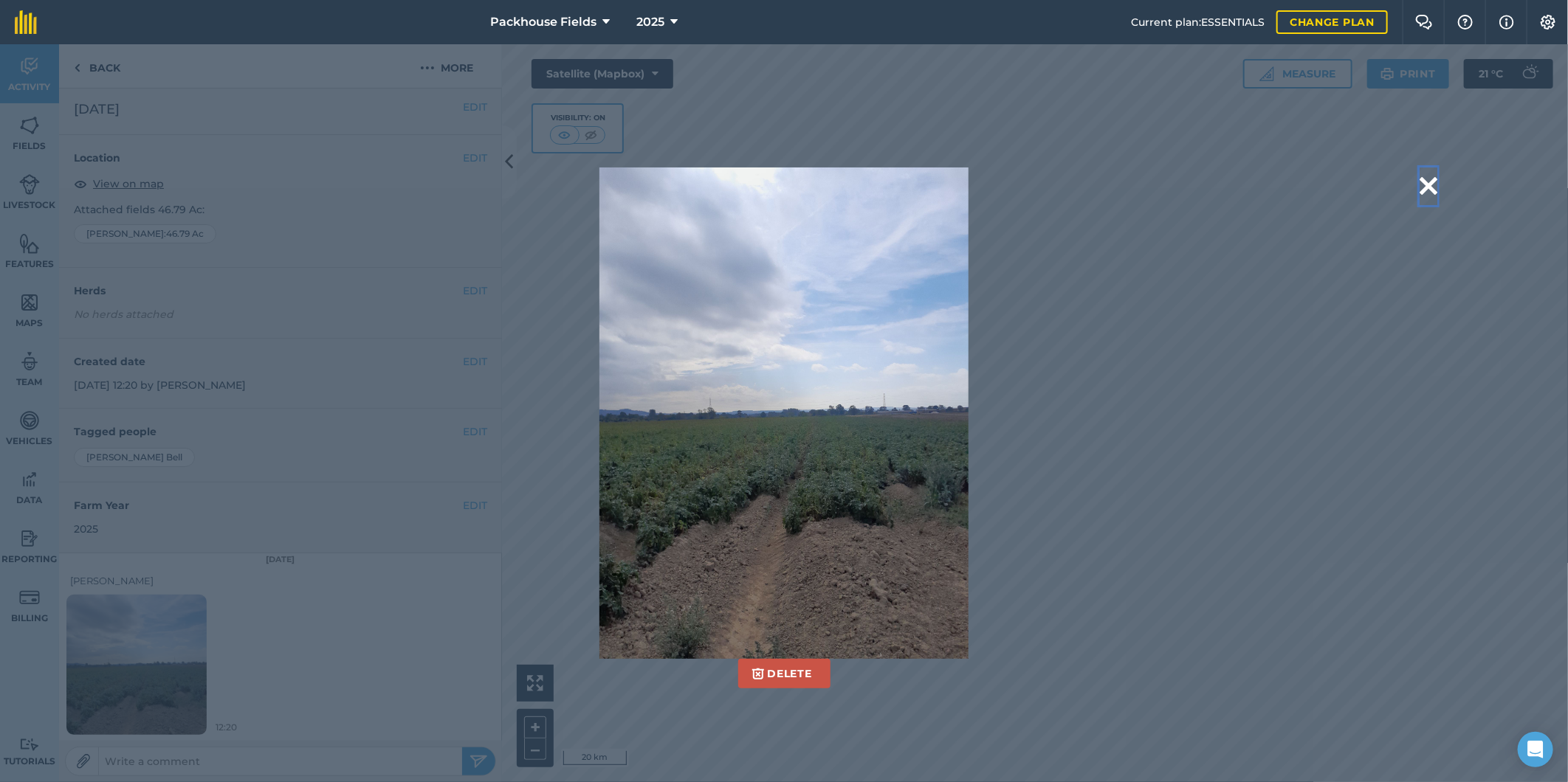
click at [1429, 182] on button at bounding box center [1428, 186] width 18 height 38
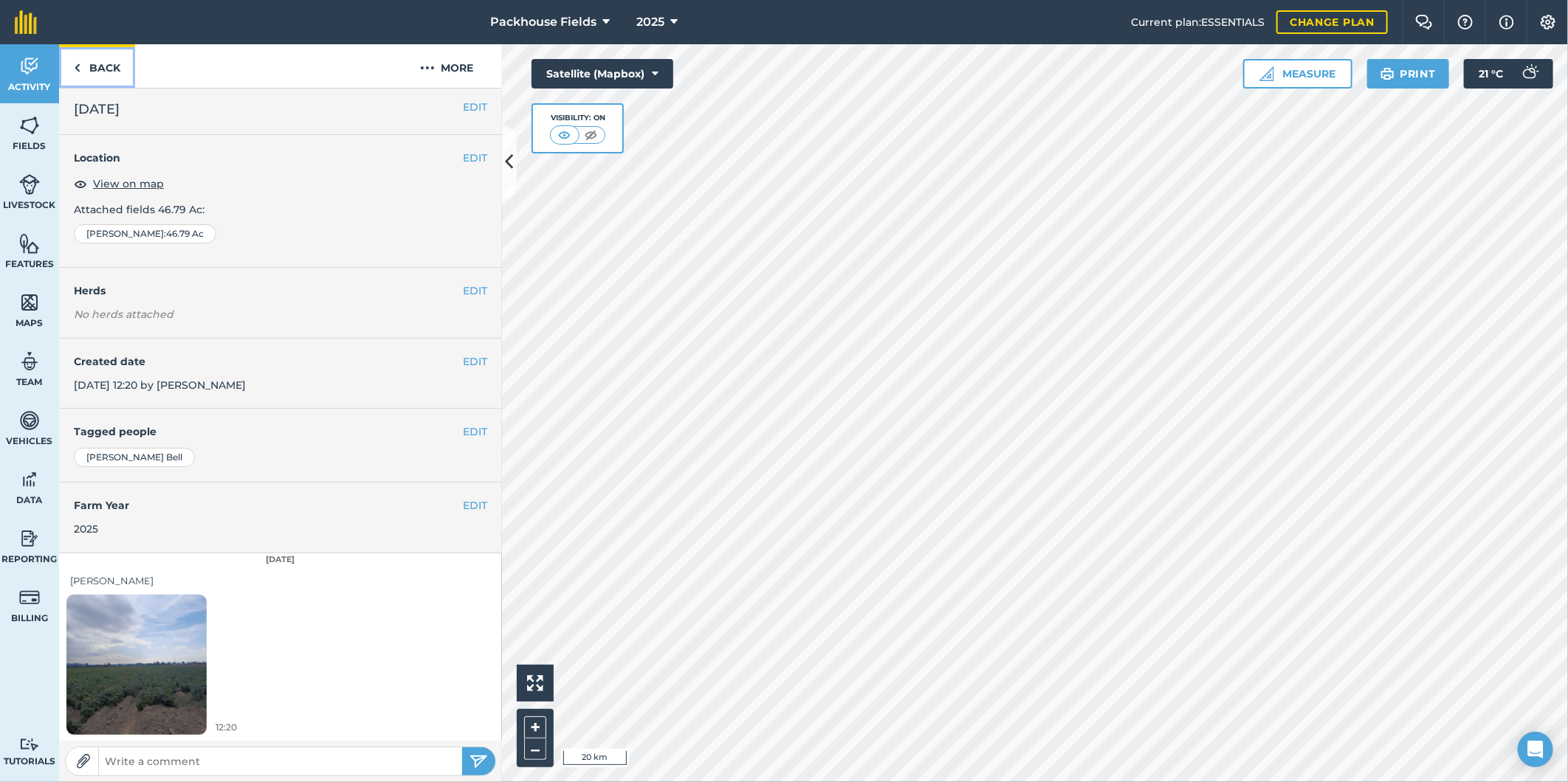
click at [90, 70] on link "Back" at bounding box center [97, 66] width 76 height 43
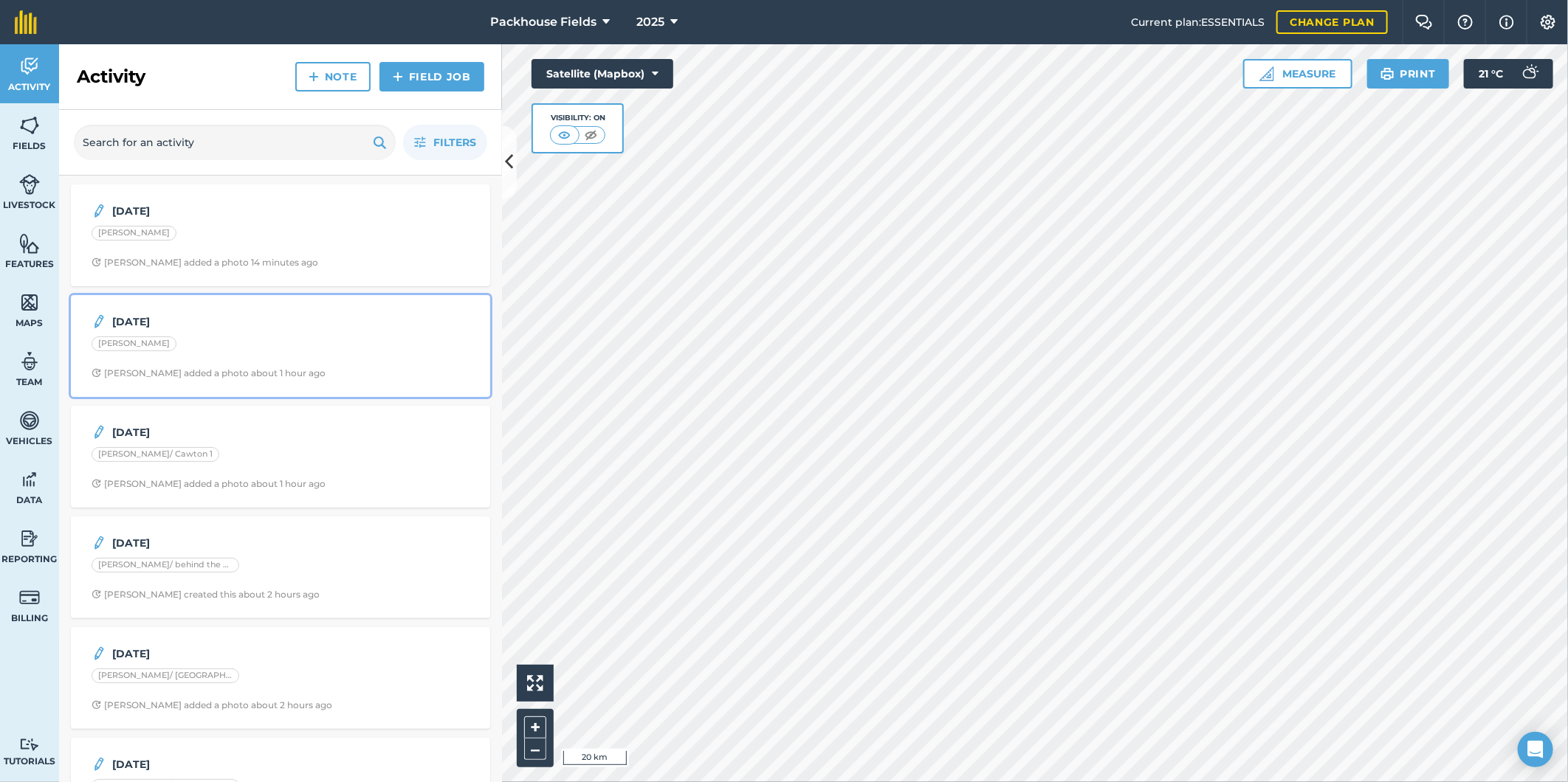
click at [239, 325] on strong "[DATE]" at bounding box center [229, 322] width 234 height 16
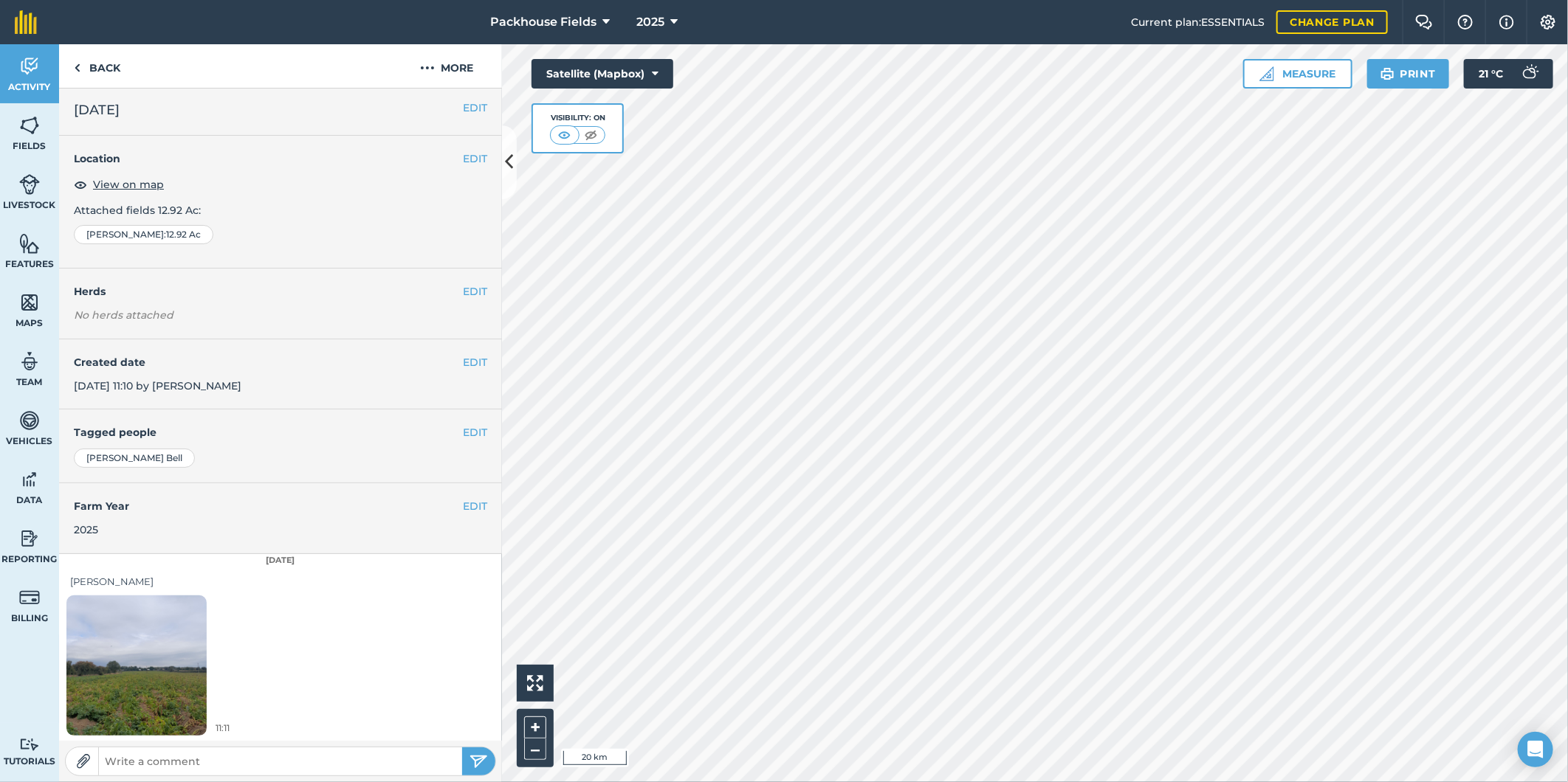
scroll to position [5, 0]
click at [127, 697] on img at bounding box center [136, 664] width 140 height 186
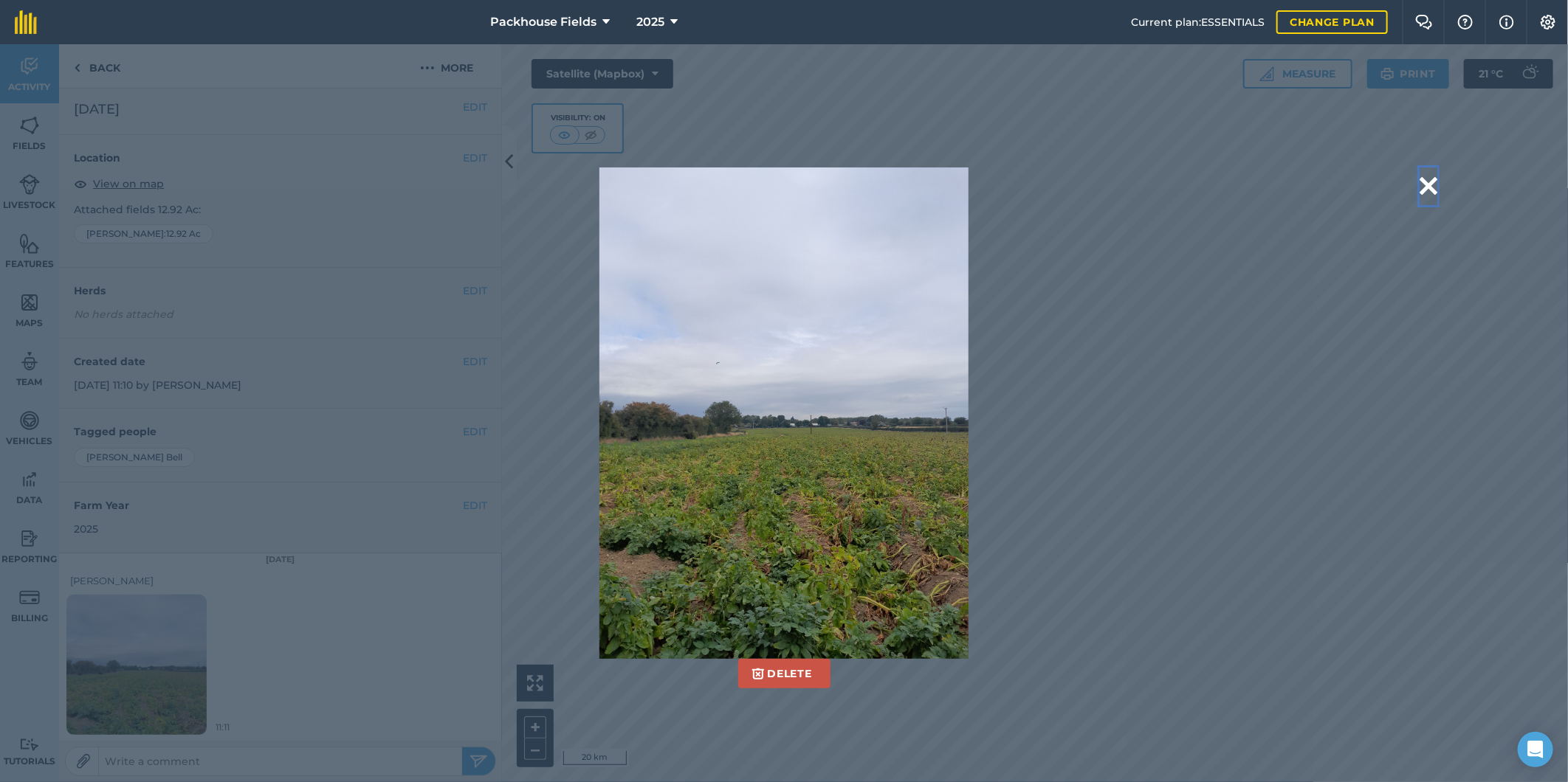
click at [1419, 179] on button at bounding box center [1428, 186] width 18 height 38
